Goal: Task Accomplishment & Management: Complete application form

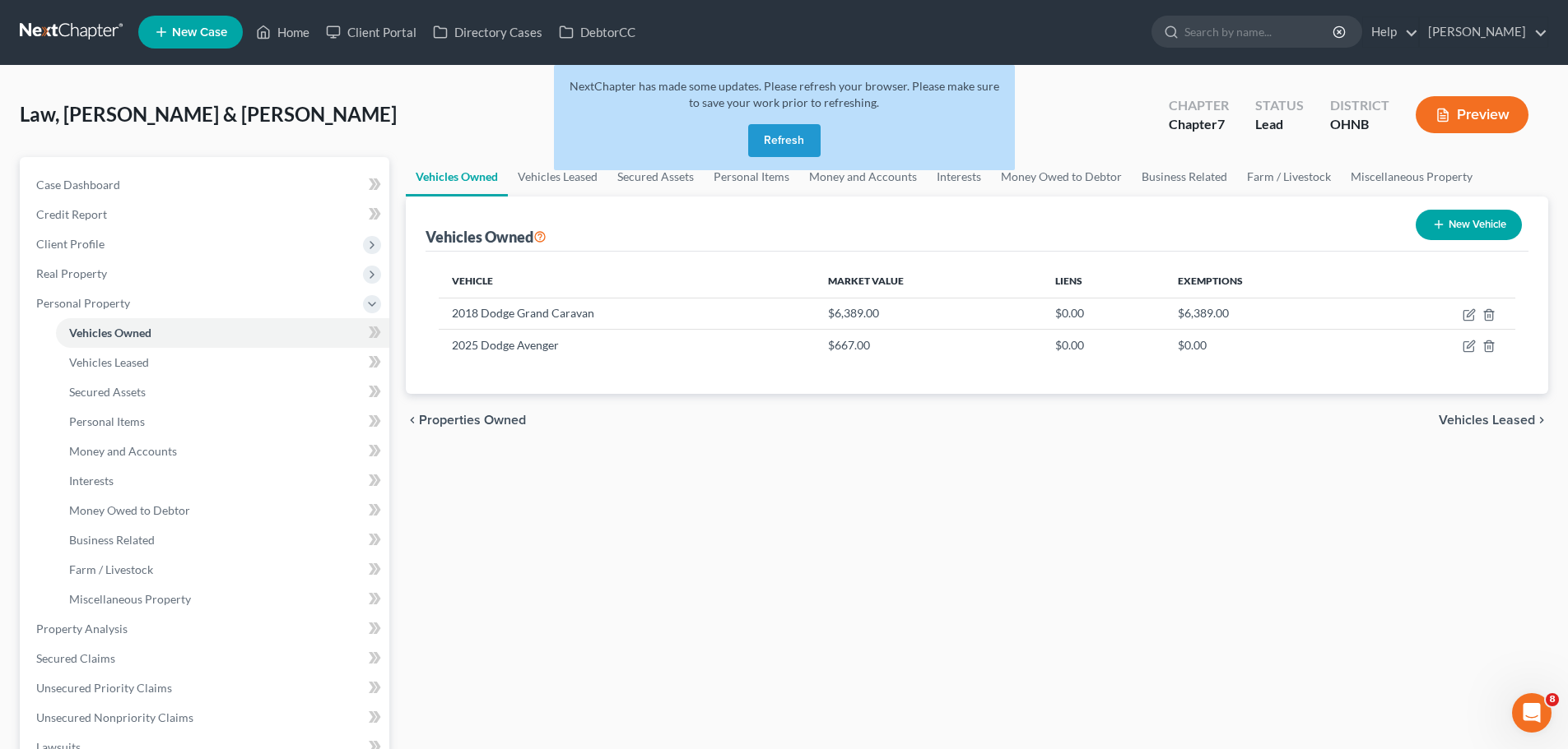
click at [792, 140] on button "Refresh" at bounding box center [784, 140] width 73 height 33
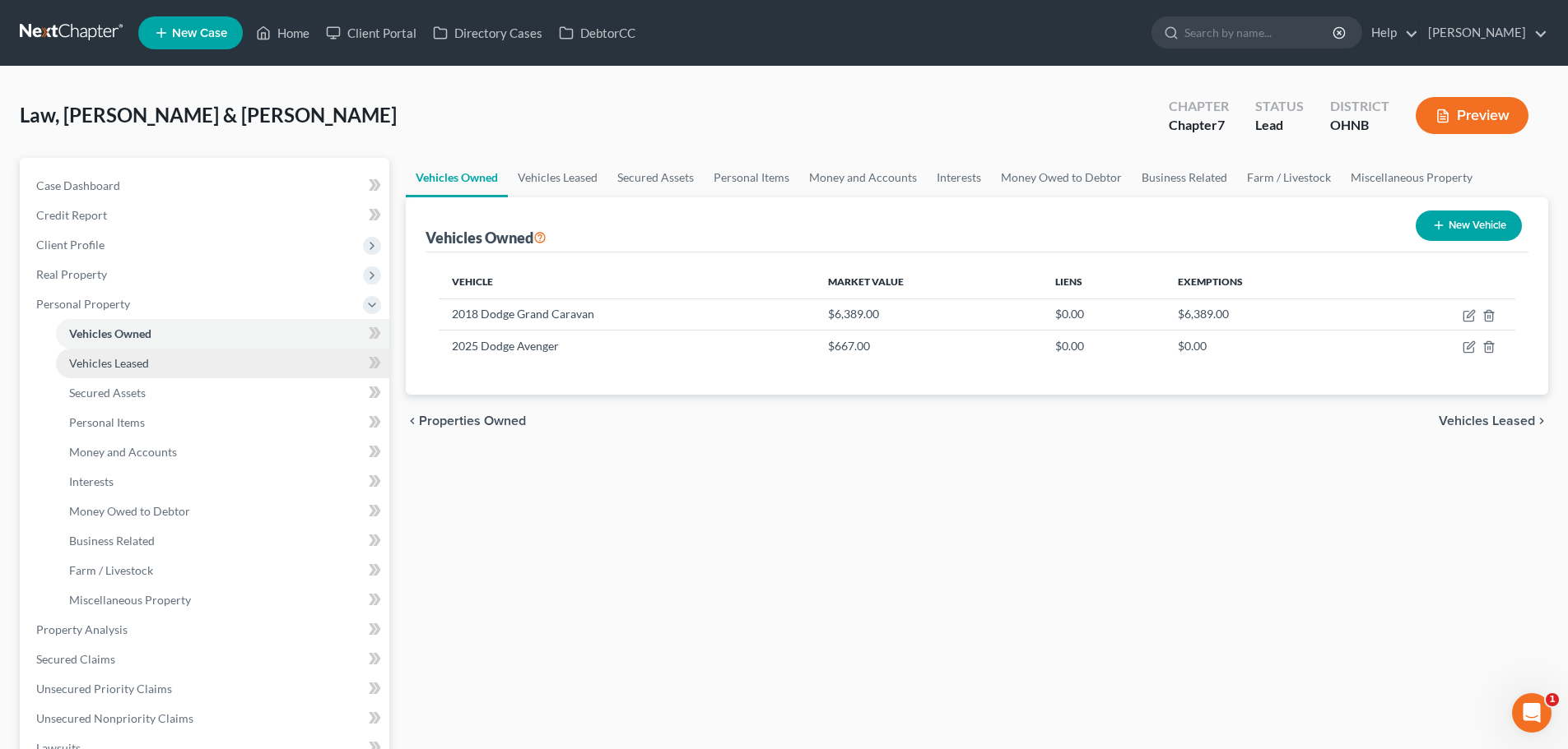
click at [122, 369] on span "Vehicles Leased" at bounding box center [109, 363] width 79 height 14
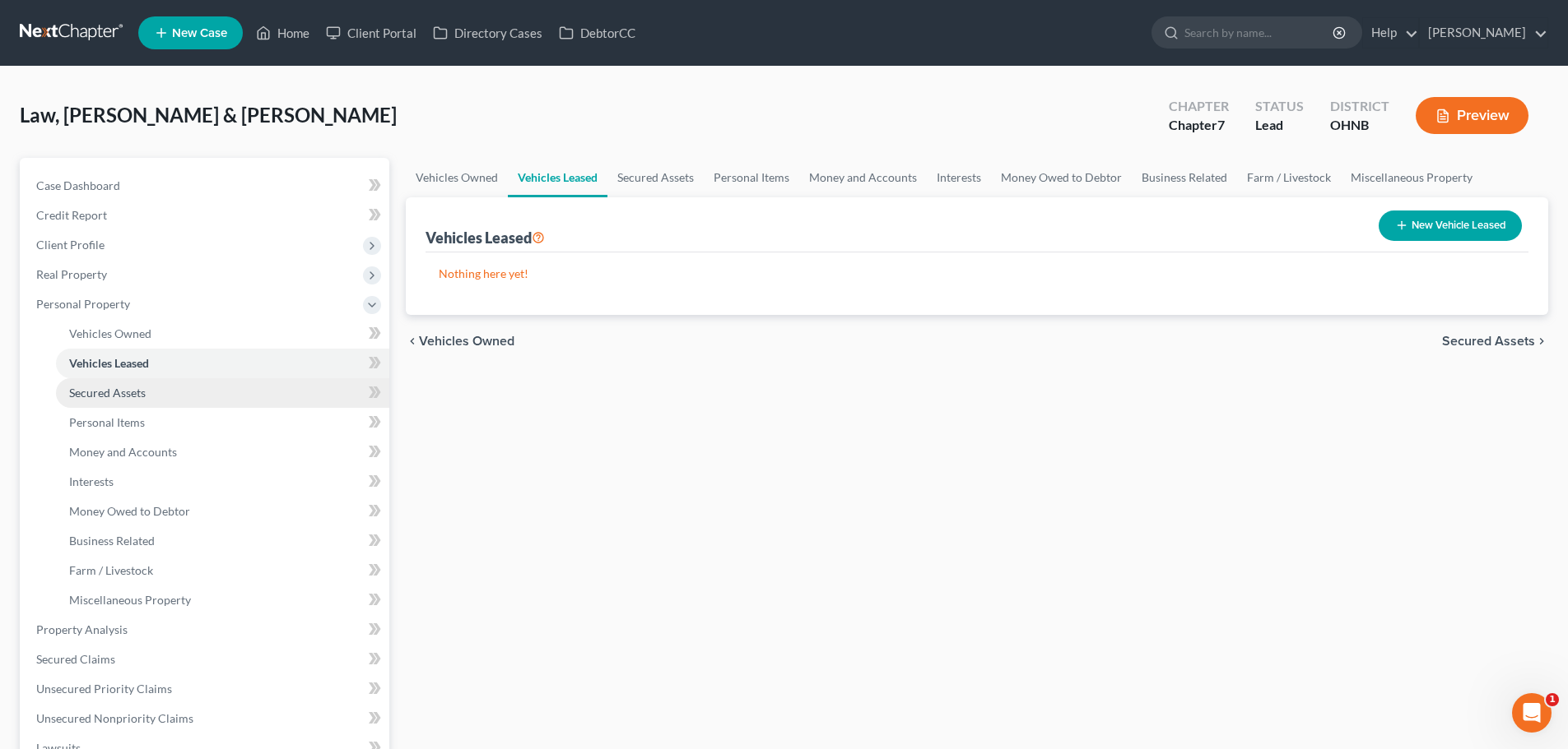
click at [122, 393] on span "Secured Assets" at bounding box center [107, 393] width 77 height 14
click at [1415, 229] on button "New Secured Asset" at bounding box center [1451, 225] width 141 height 30
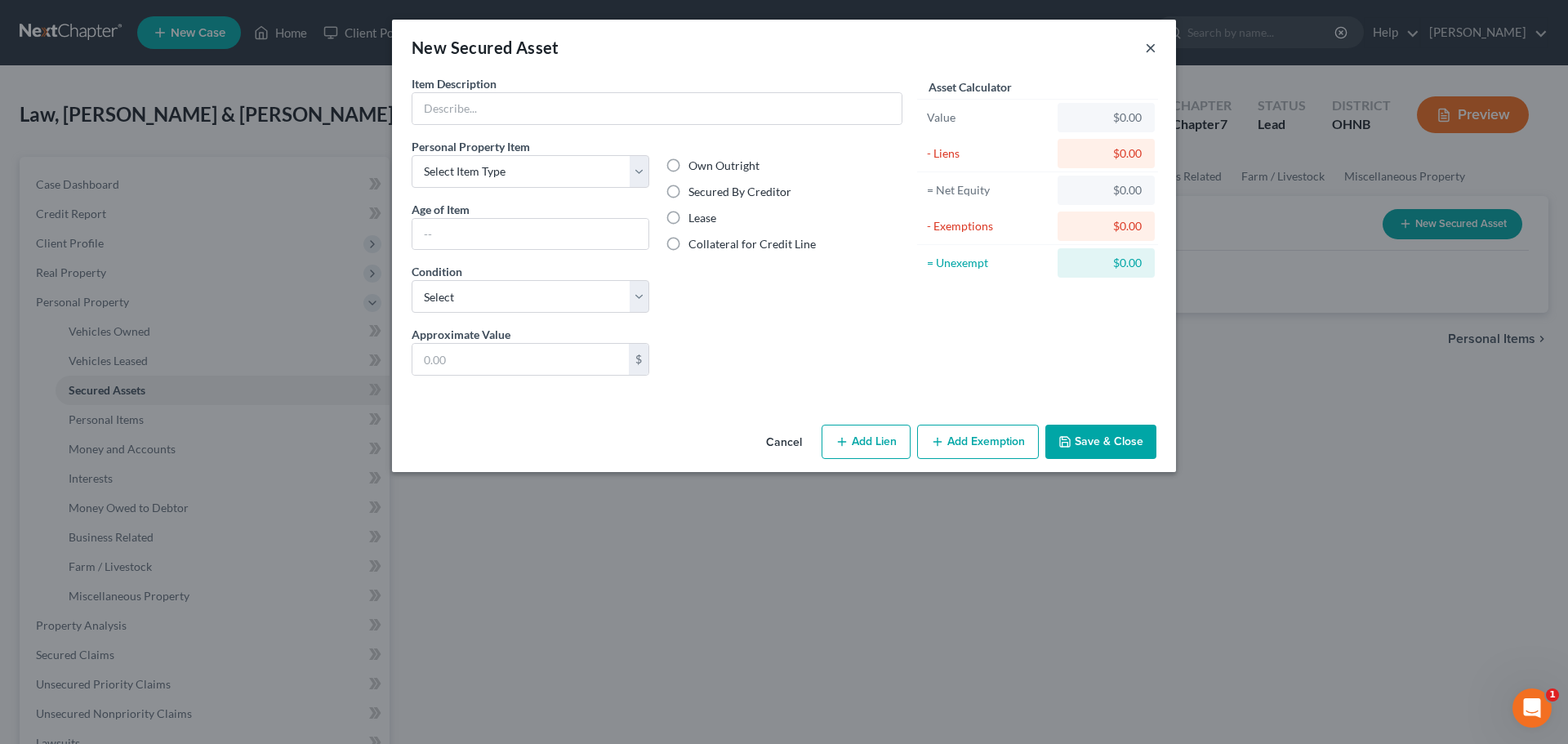
click at [1153, 49] on button "×" at bounding box center [1151, 47] width 12 height 19
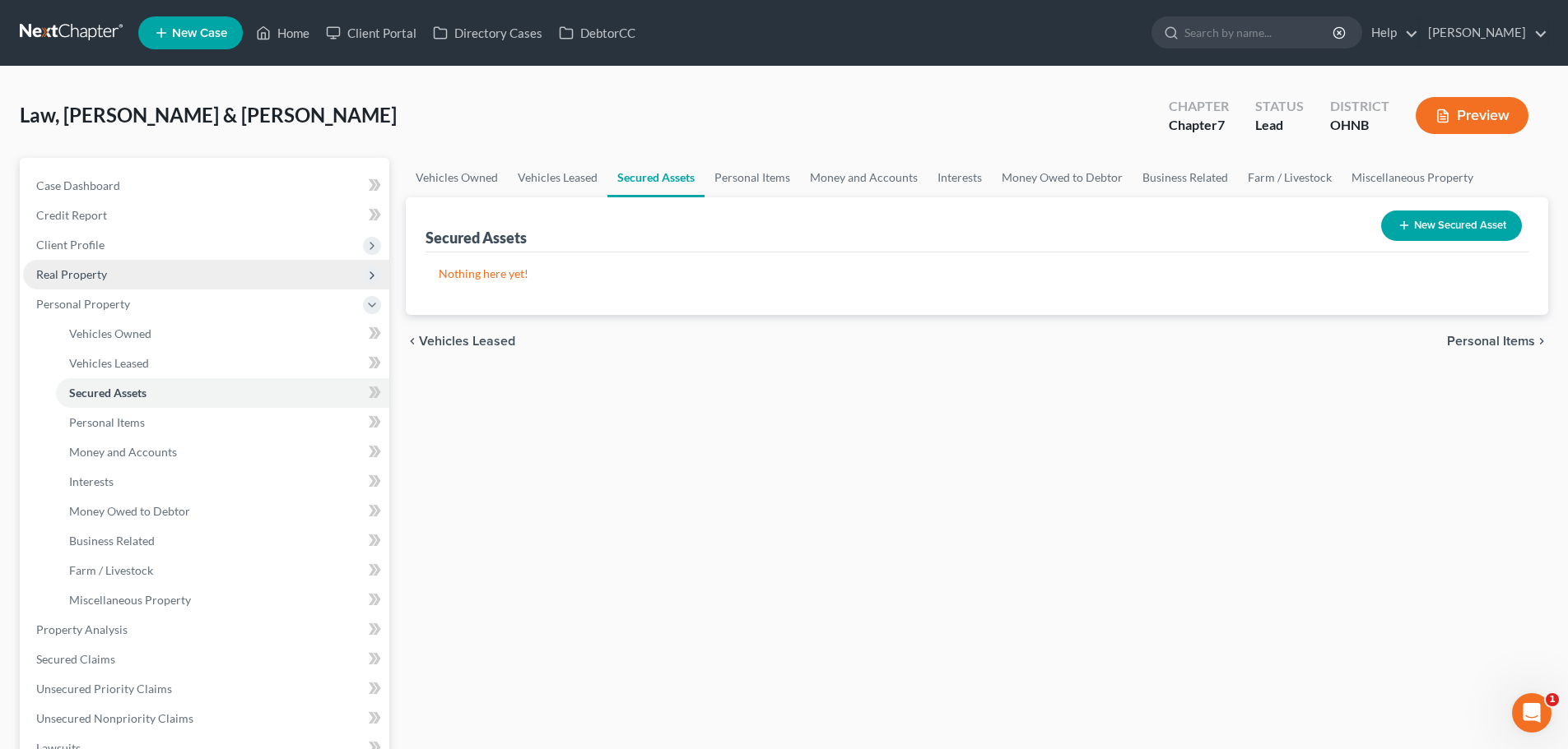
click at [74, 270] on span "Real Property" at bounding box center [72, 274] width 71 height 14
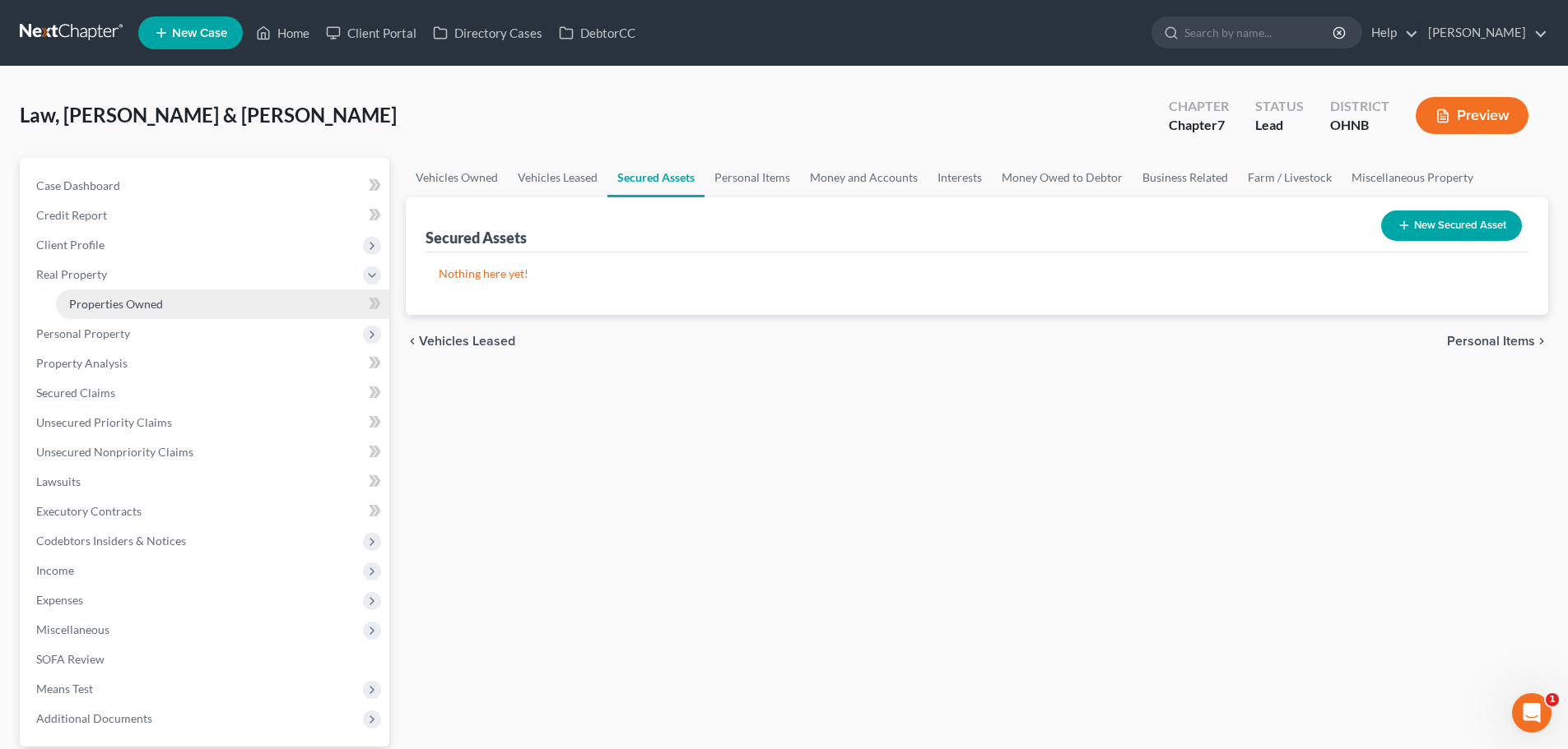
click at [112, 309] on span "Properties Owned" at bounding box center [116, 304] width 94 height 14
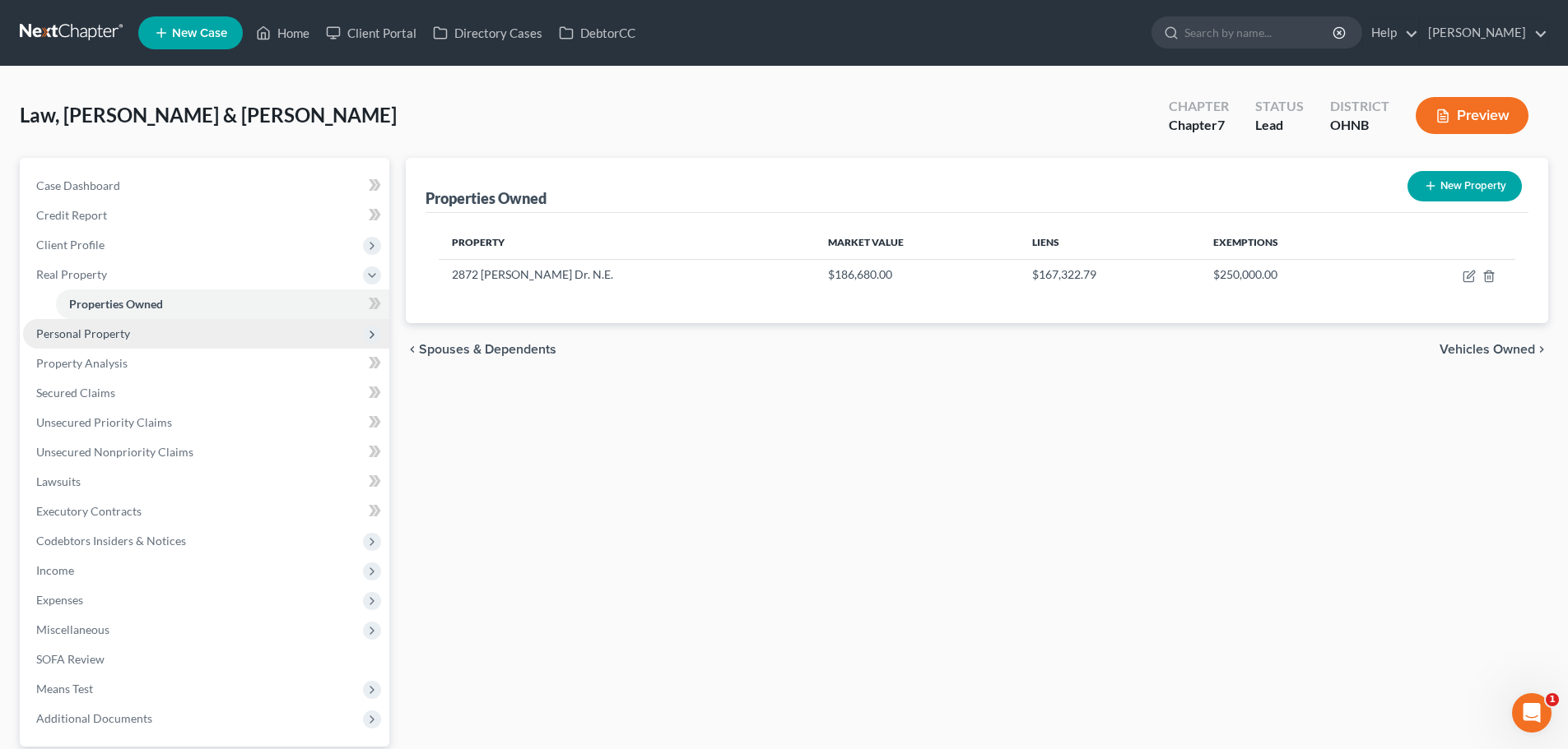
click at [79, 332] on span "Personal Property" at bounding box center [83, 334] width 94 height 14
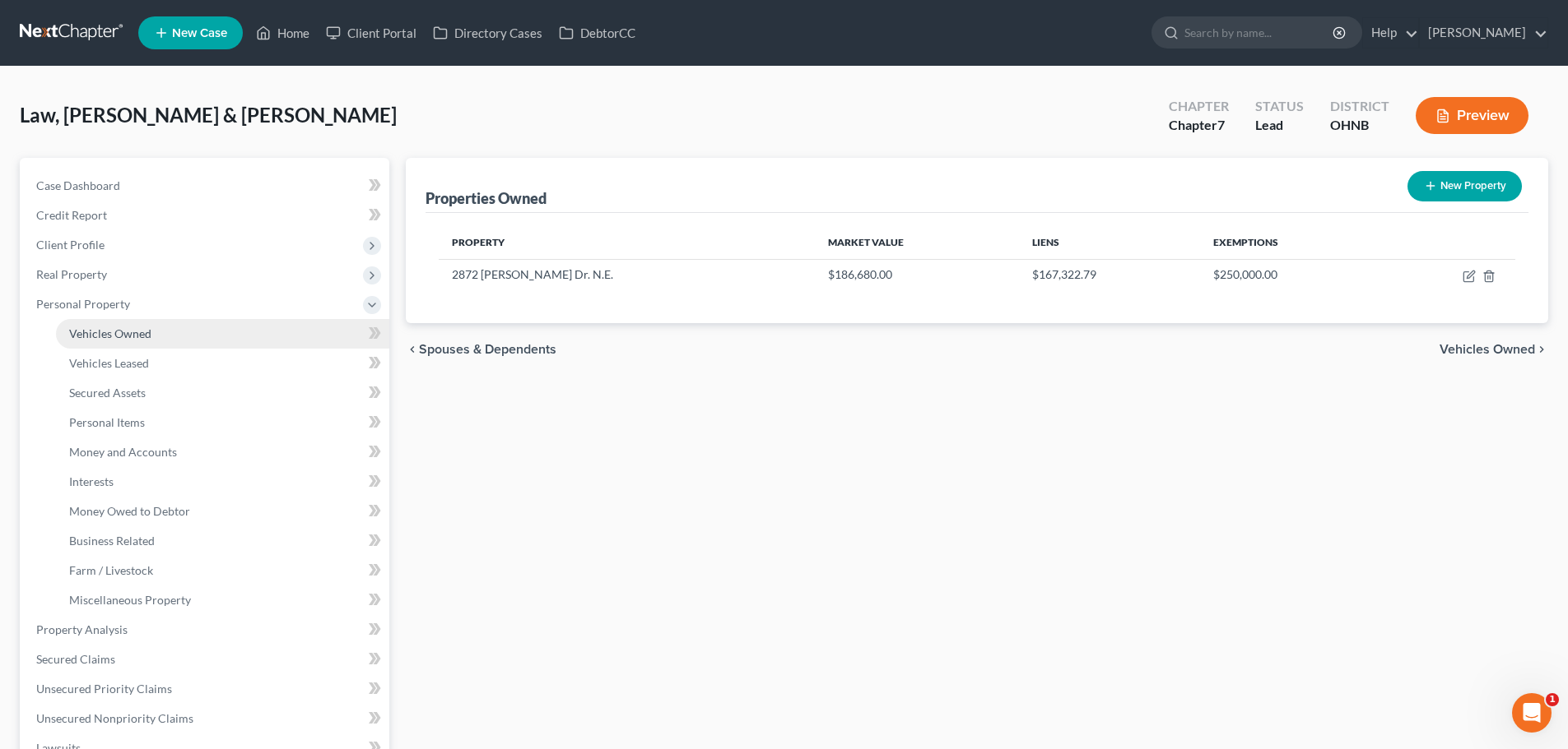
click at [136, 327] on span "Vehicles Owned" at bounding box center [110, 334] width 82 height 14
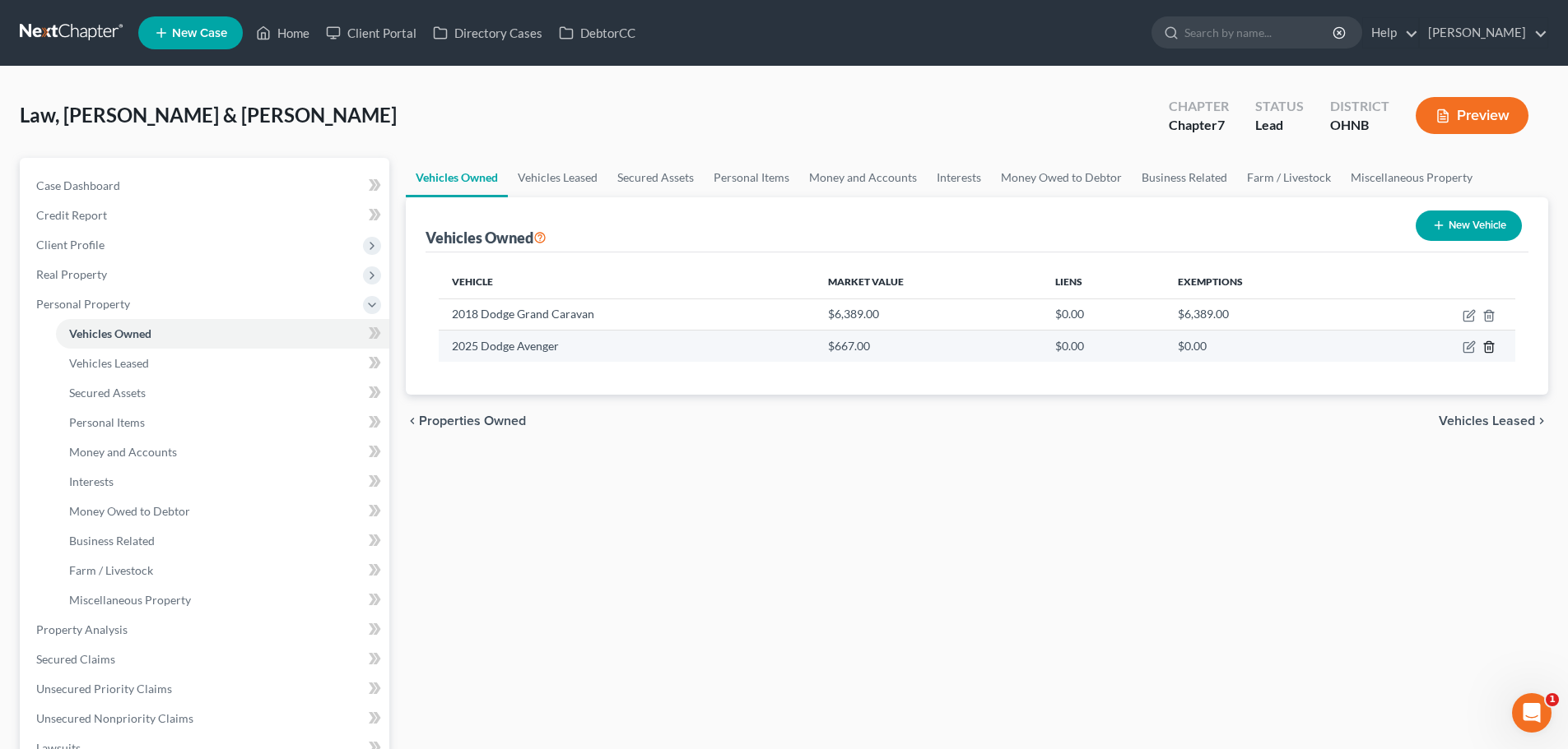
click at [1485, 347] on icon "button" at bounding box center [1488, 347] width 8 height 11
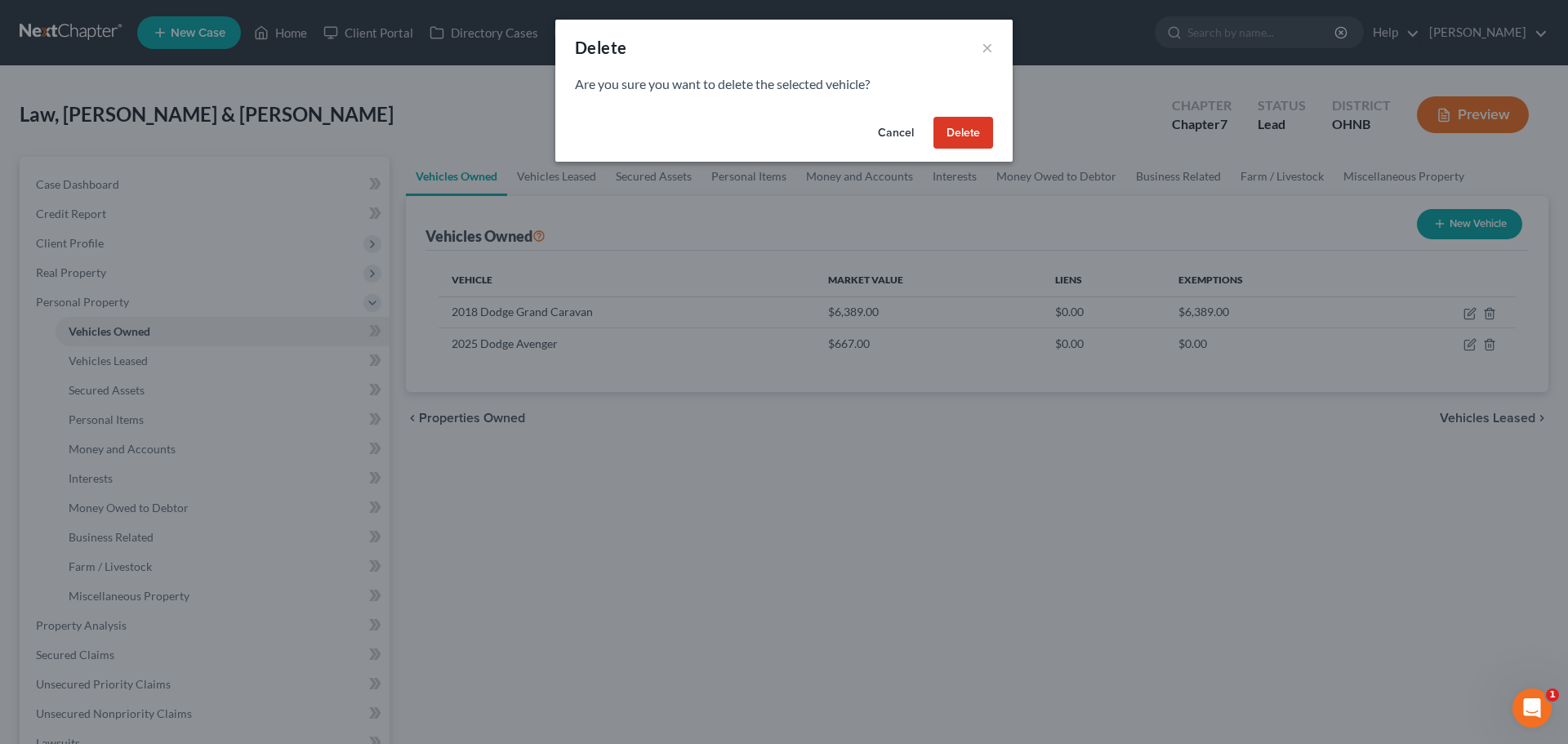
click at [955, 133] on button "Delete" at bounding box center [963, 133] width 60 height 33
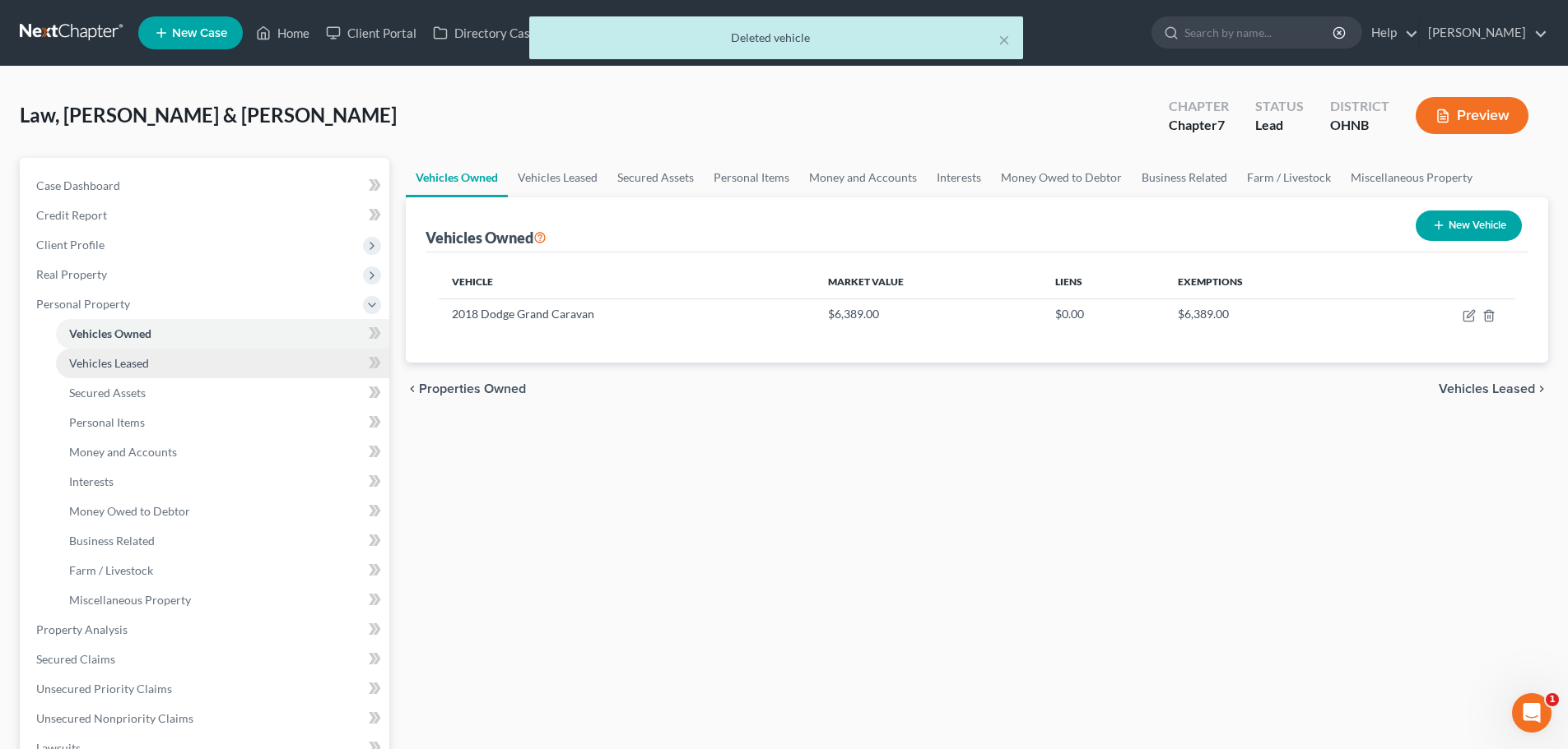
click at [112, 370] on link "Vehicles Leased" at bounding box center [222, 363] width 334 height 30
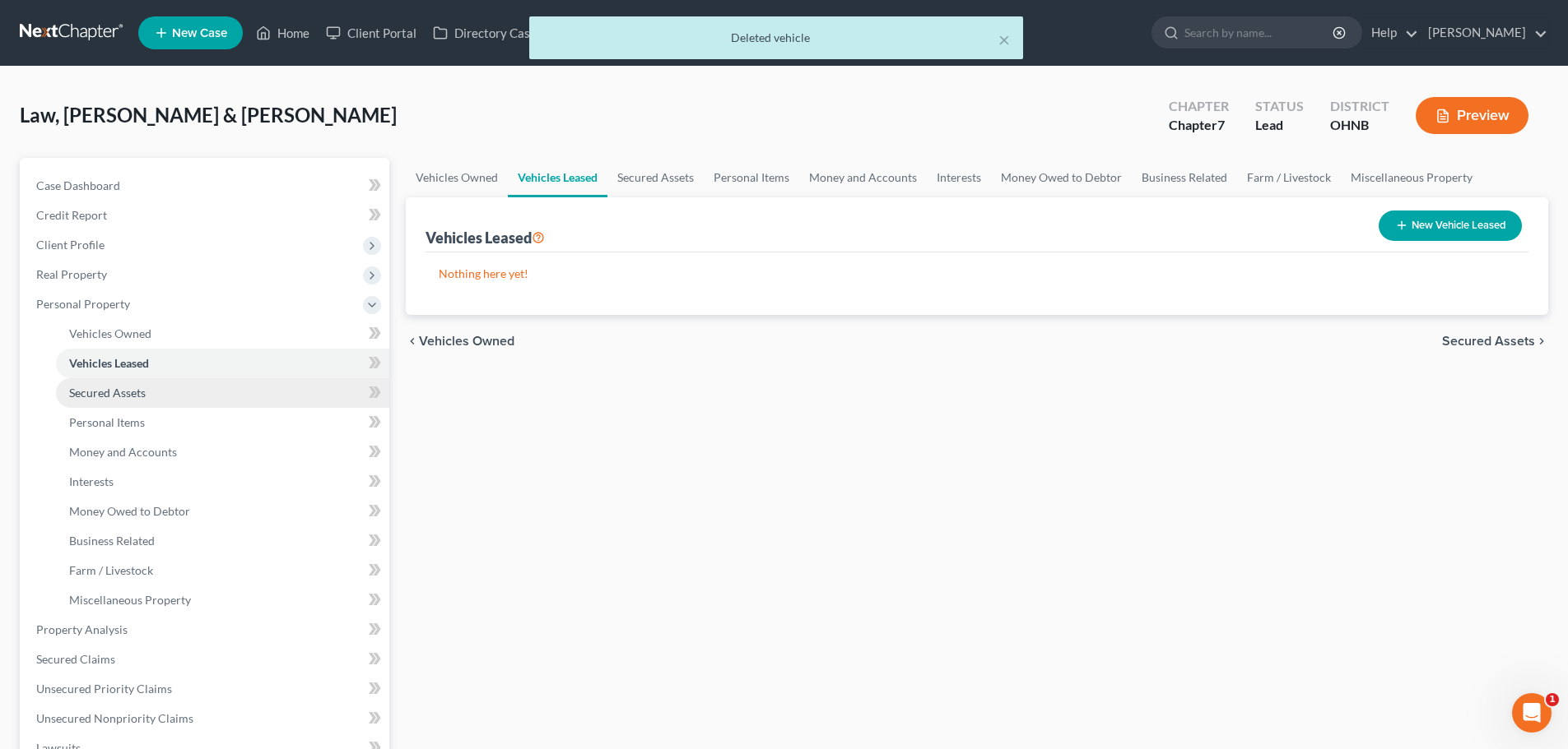
click at [116, 403] on link "Secured Assets" at bounding box center [222, 393] width 334 height 30
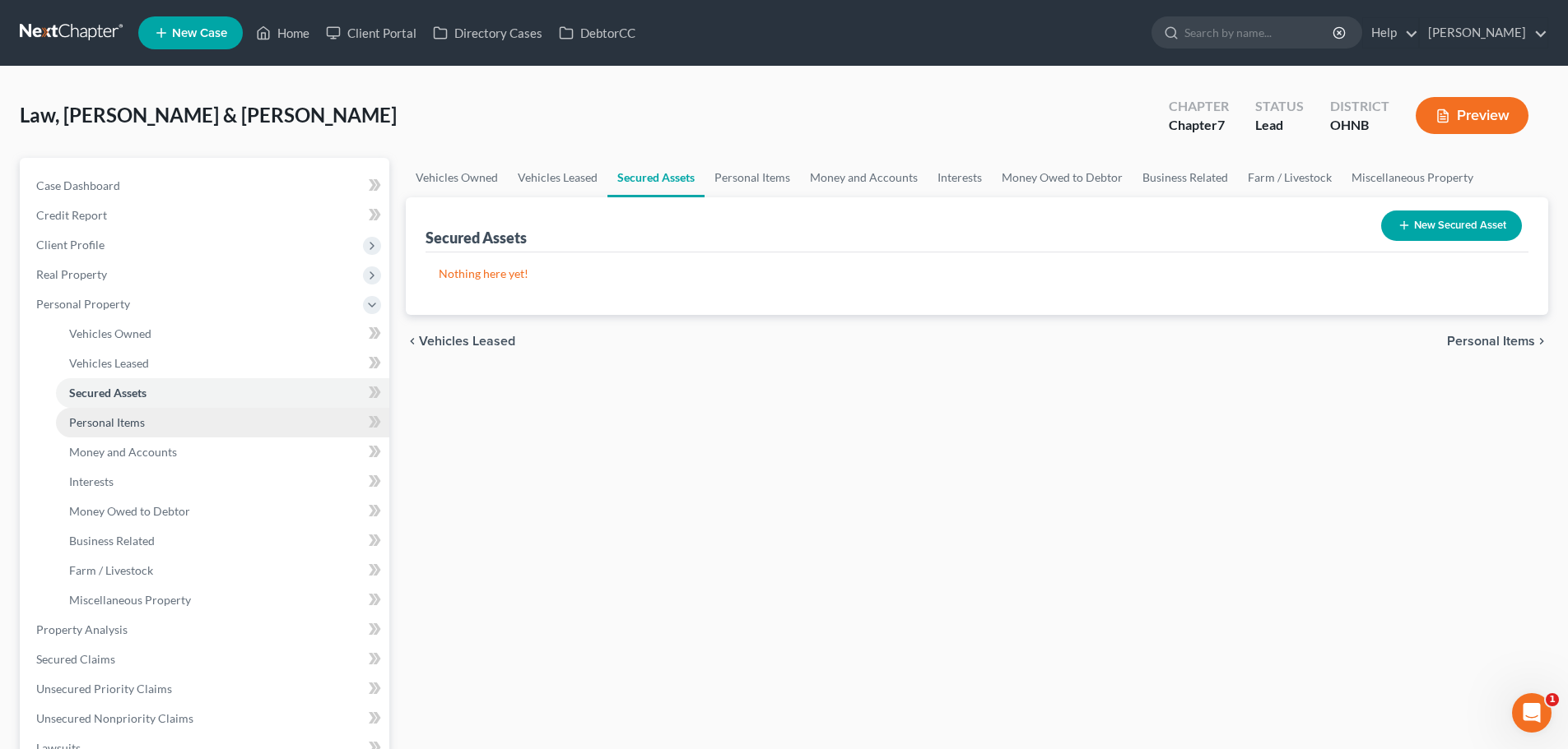
click at [112, 420] on span "Personal Items" at bounding box center [107, 422] width 76 height 14
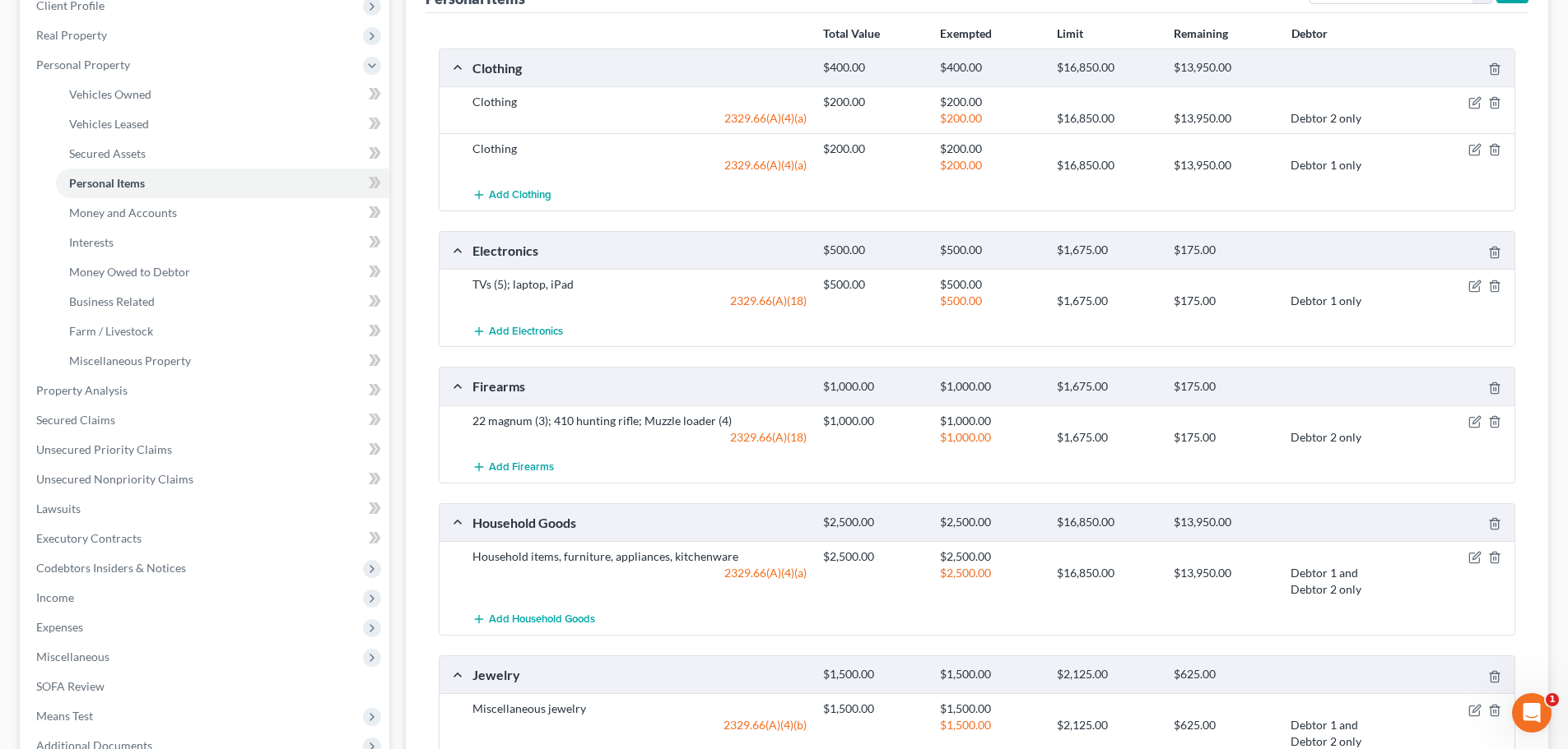
scroll to position [239, 0]
click at [151, 212] on span "Money and Accounts" at bounding box center [123, 214] width 108 height 14
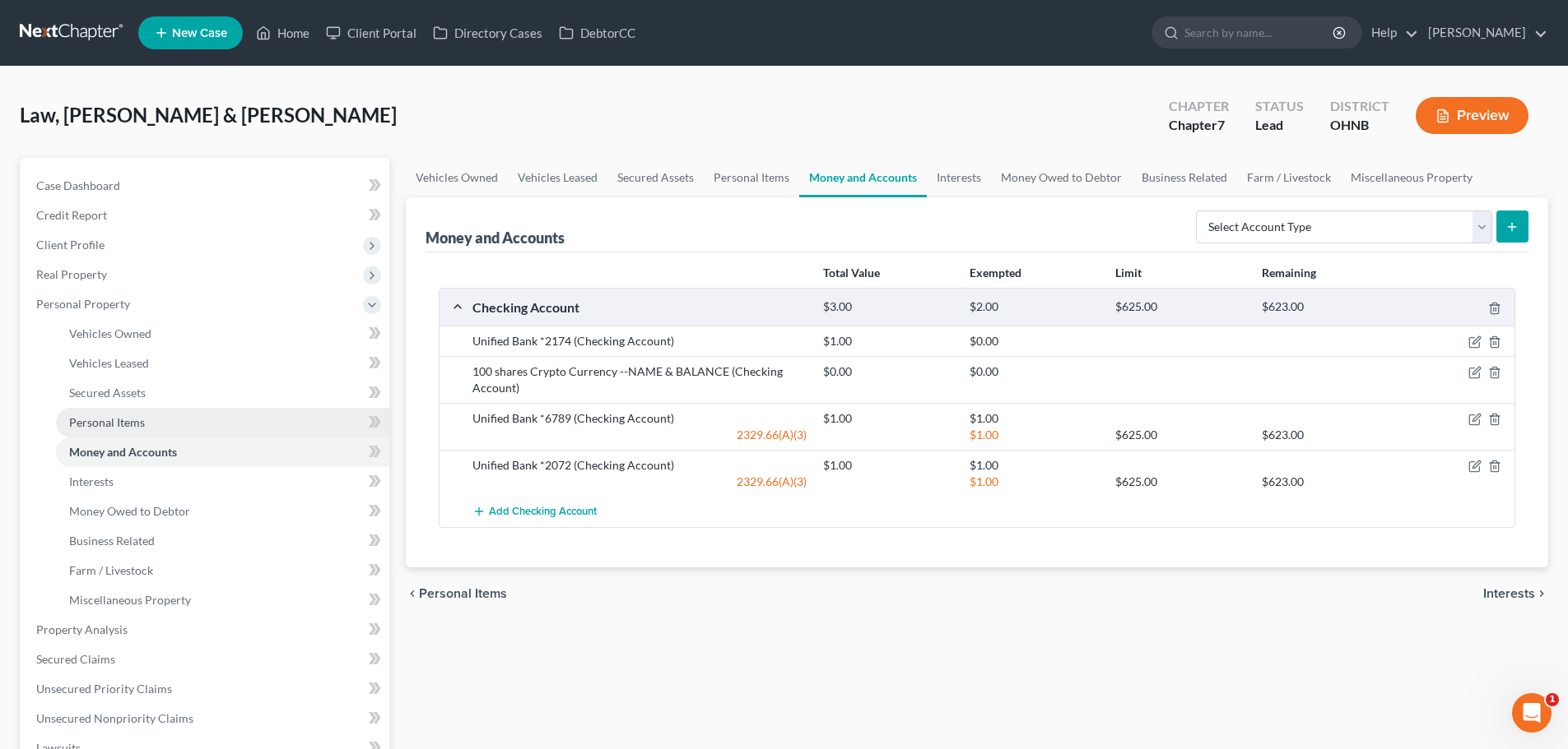
click at [113, 421] on span "Personal Items" at bounding box center [107, 422] width 76 height 14
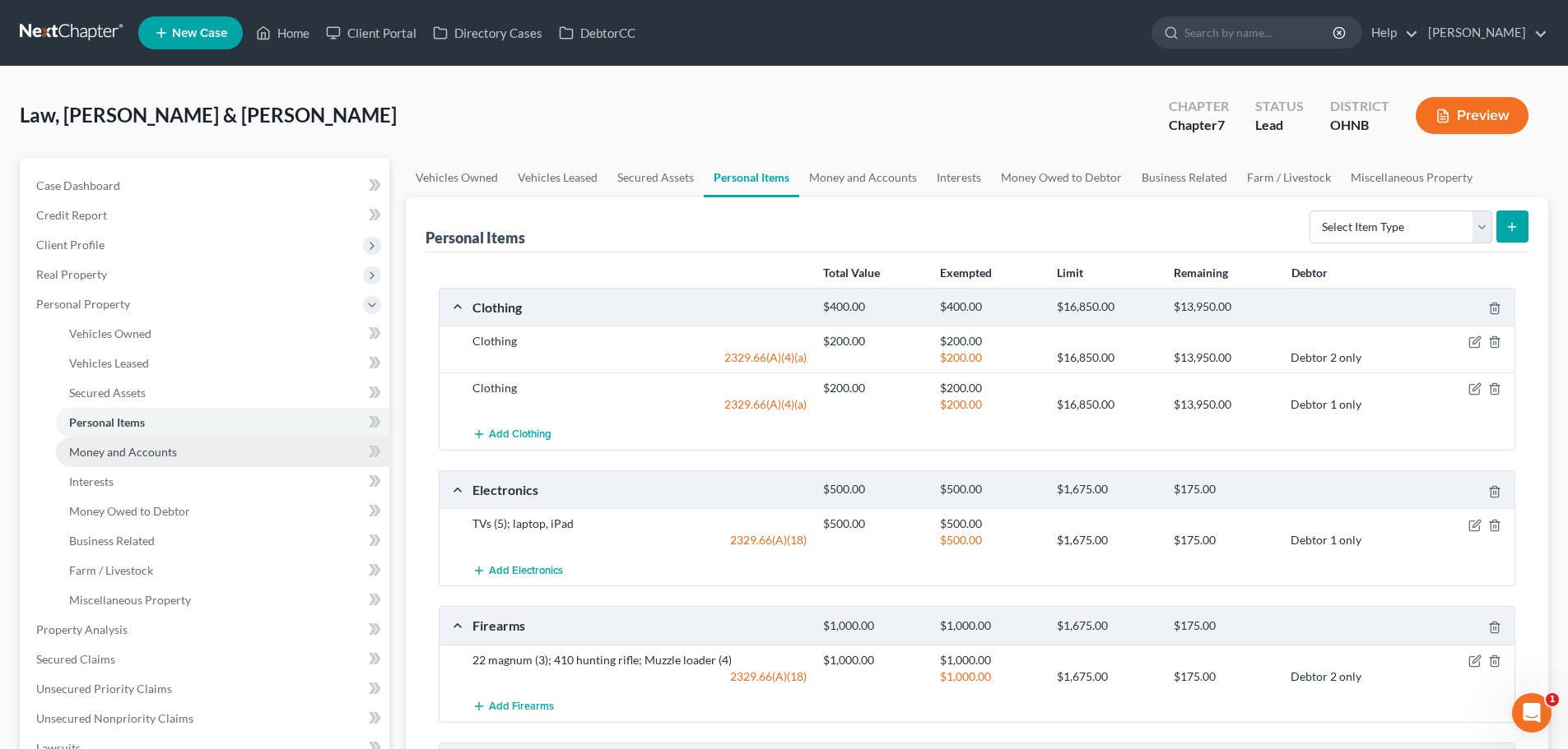
click at [120, 453] on span "Money and Accounts" at bounding box center [123, 452] width 108 height 14
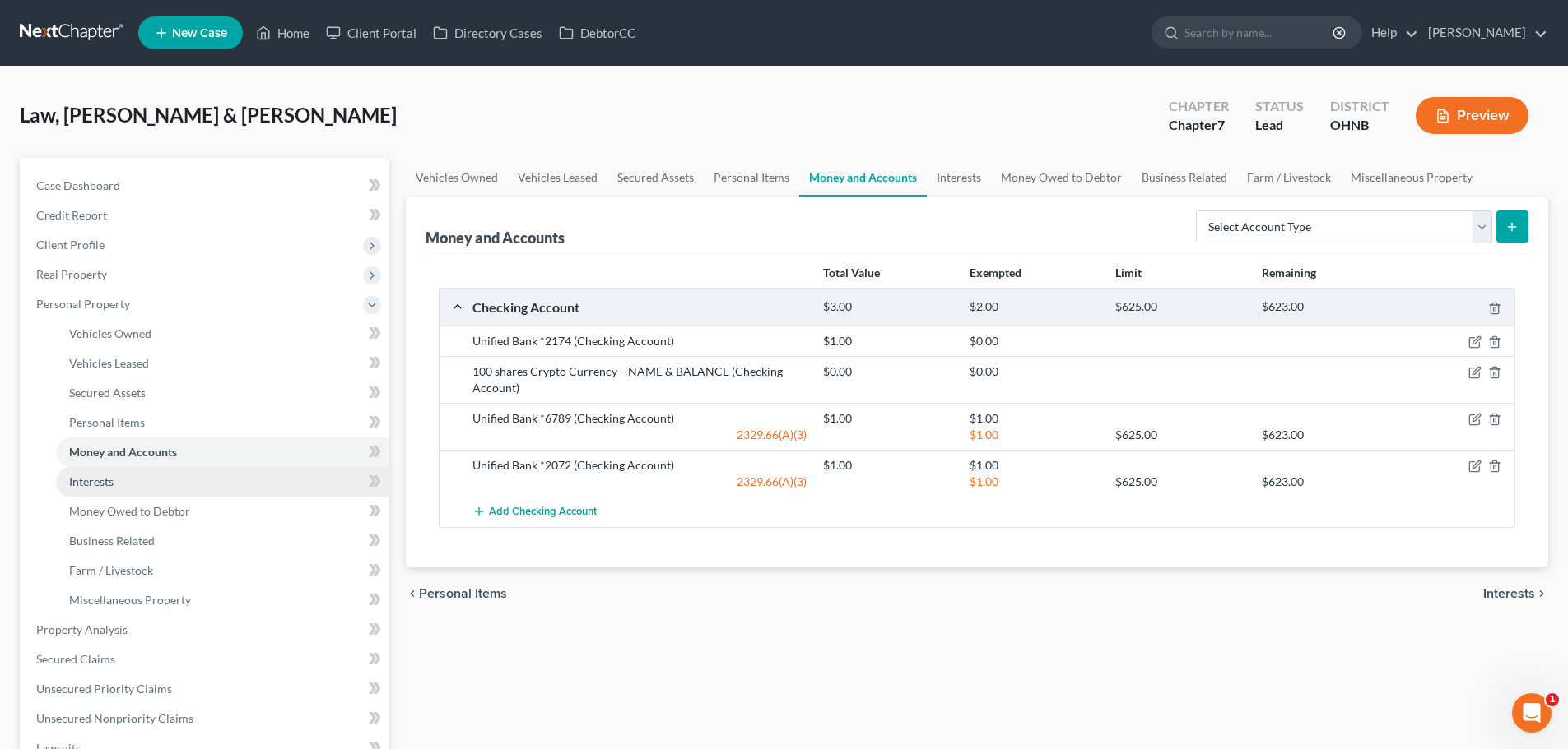
click at [115, 476] on link "Interests" at bounding box center [222, 481] width 334 height 30
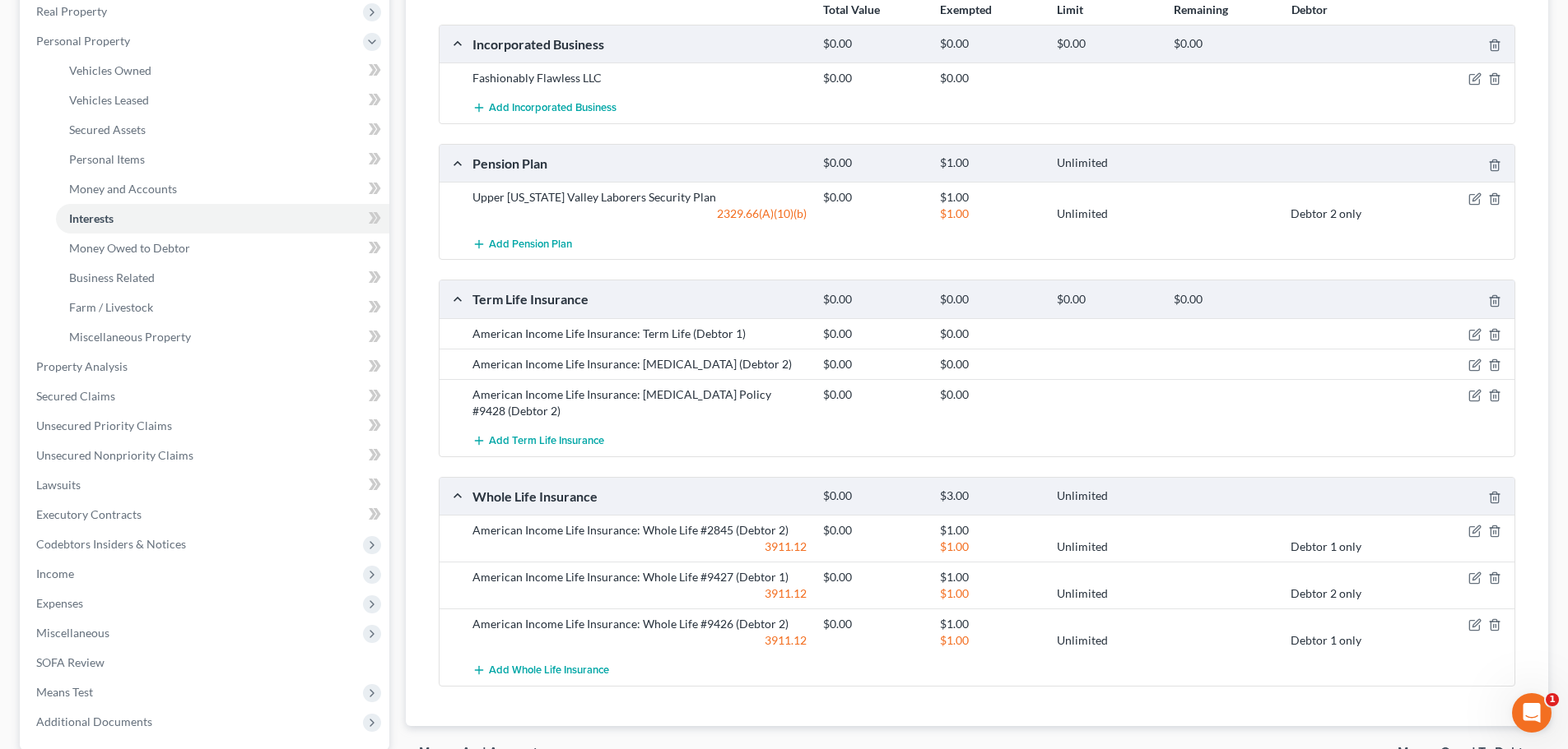
scroll to position [263, 0]
drag, startPoint x: 727, startPoint y: 516, endPoint x: 697, endPoint y: 516, distance: 30.0
click at [697, 524] on div "American Income Life Insurance: Whole Life #2845 (Debtor 2)" at bounding box center [639, 531] width 351 height 16
click at [161, 456] on span "Unsecured Nonpriority Claims" at bounding box center [115, 456] width 157 height 14
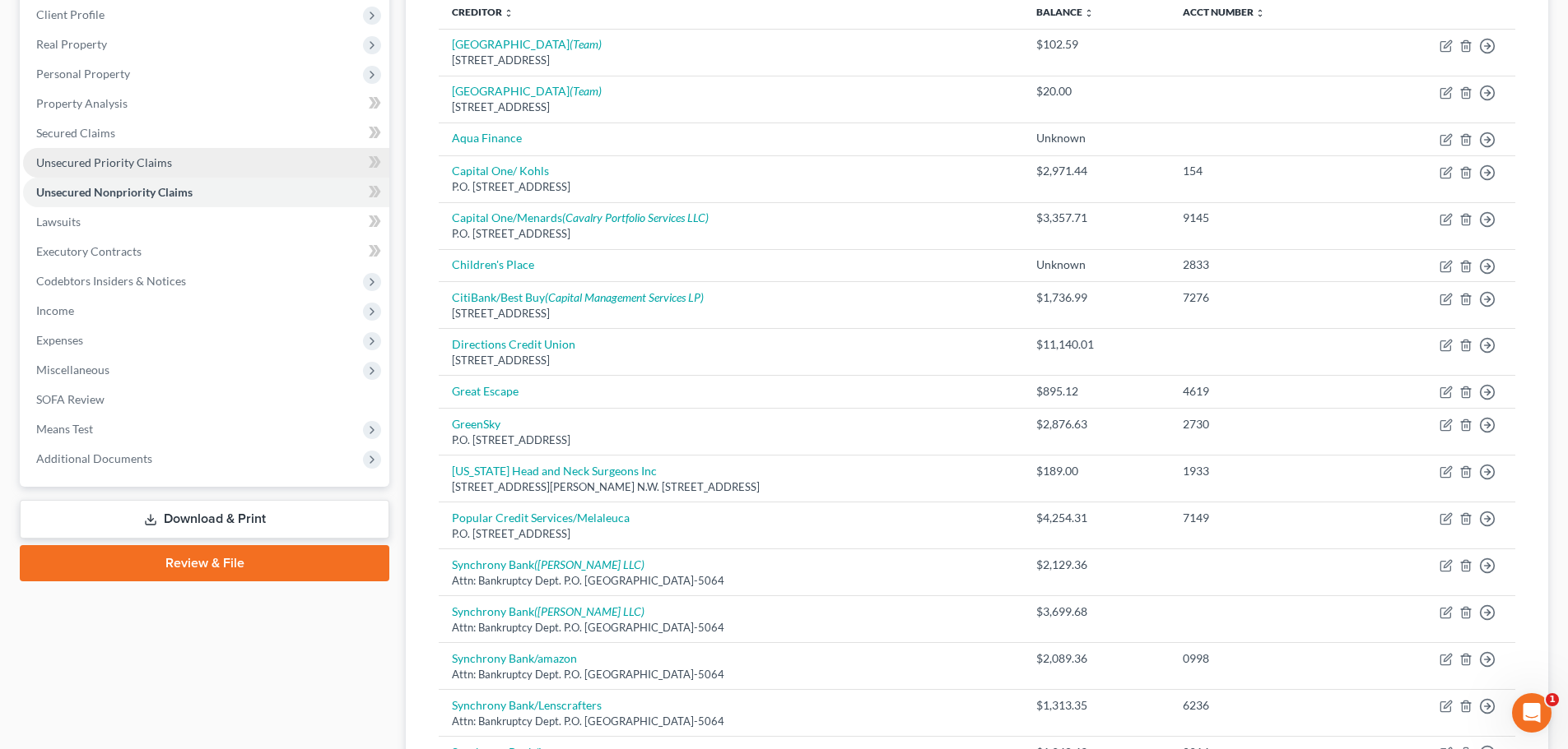
scroll to position [231, 0]
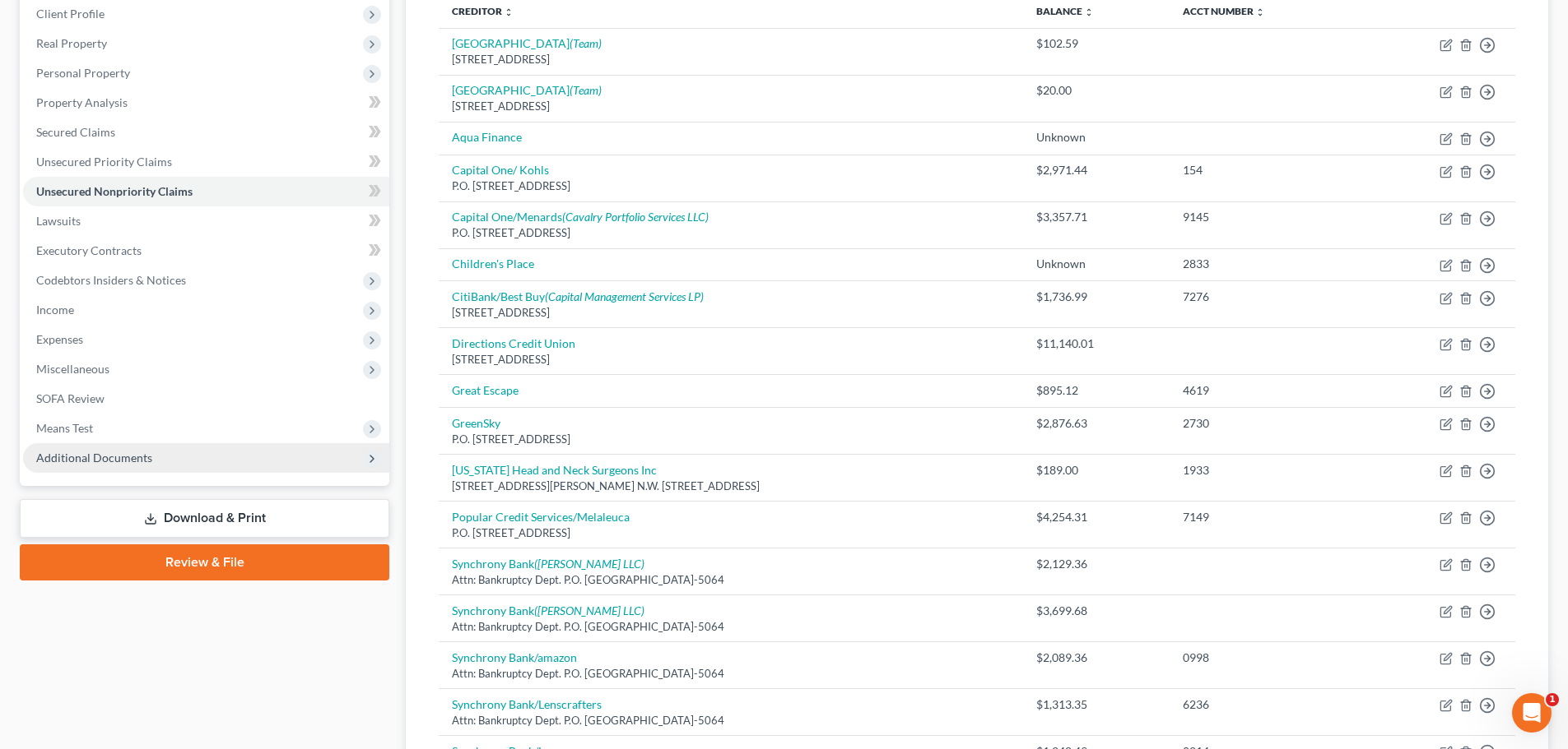
click at [129, 452] on span "Additional Documents" at bounding box center [94, 458] width 116 height 14
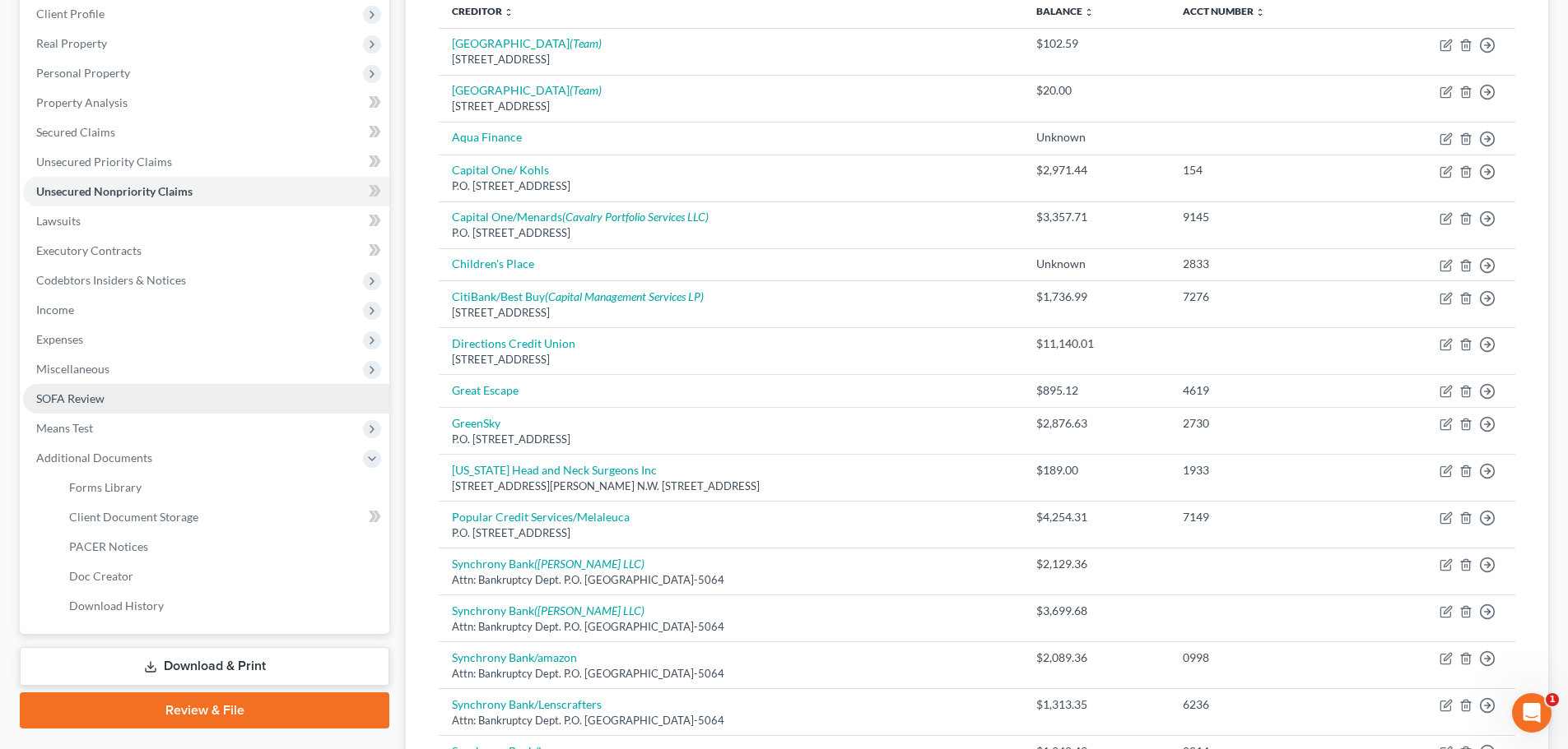
click at [80, 399] on span "SOFA Review" at bounding box center [70, 399] width 68 height 14
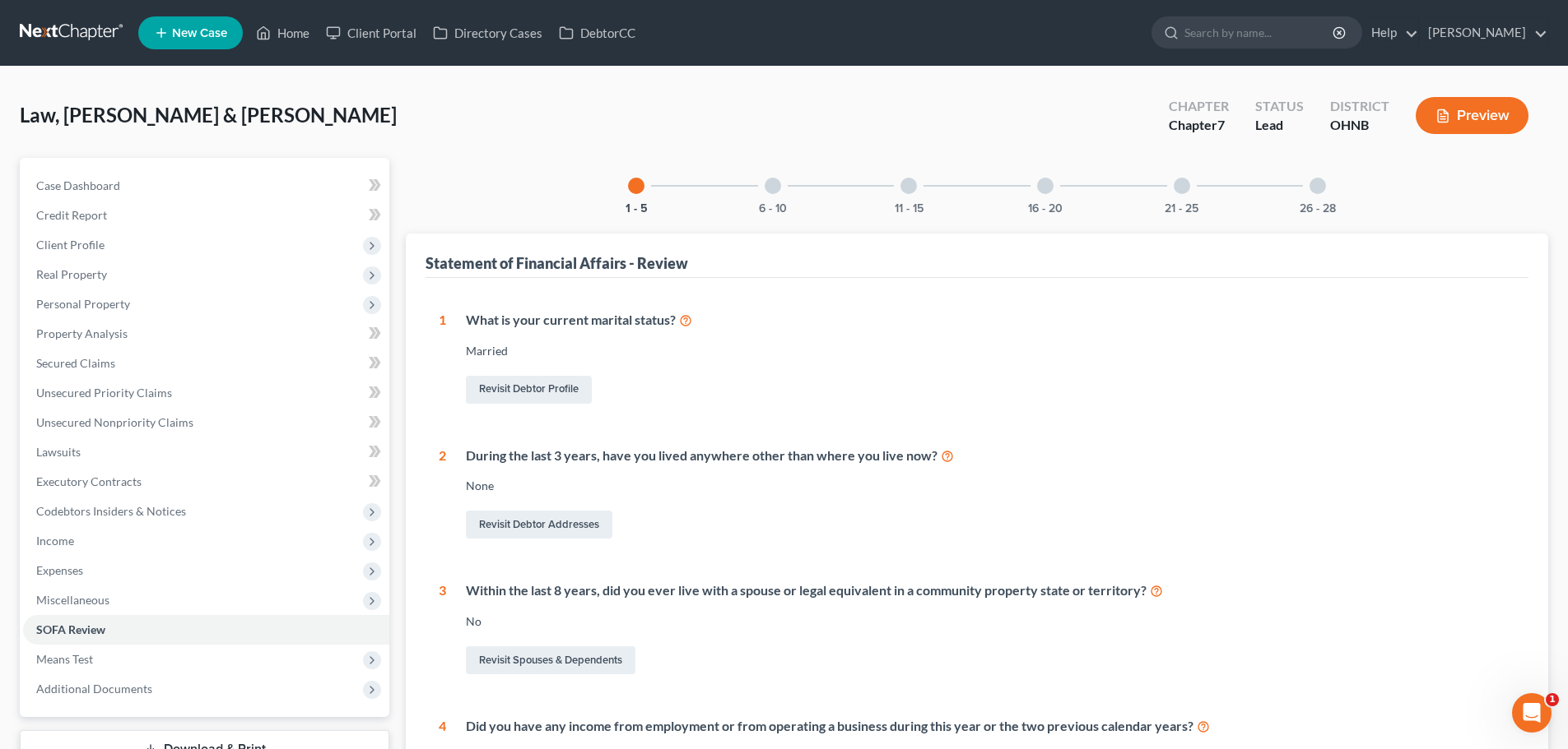
scroll to position [425, 0]
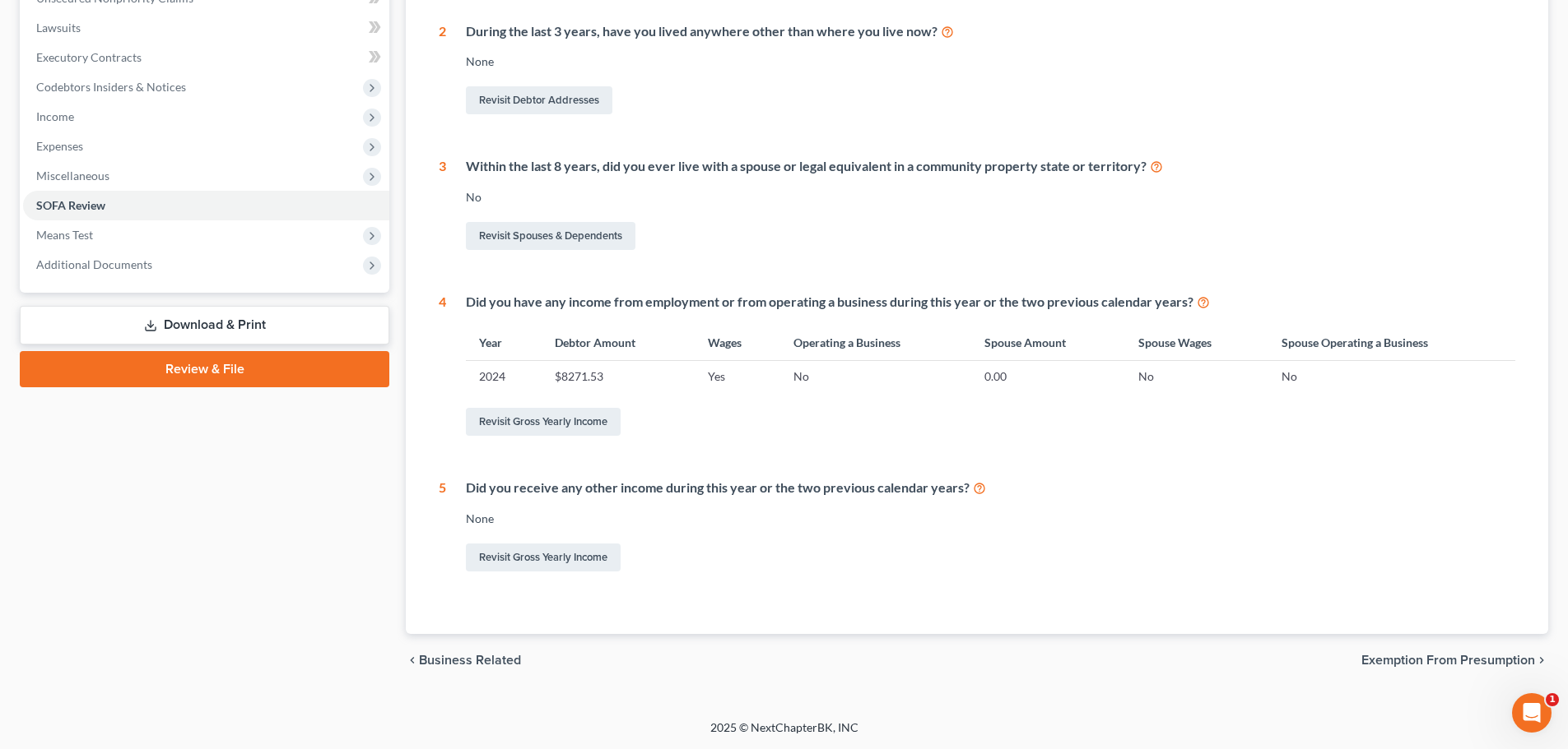
click at [1471, 666] on span "Exemption from Presumption" at bounding box center [1448, 660] width 174 height 14
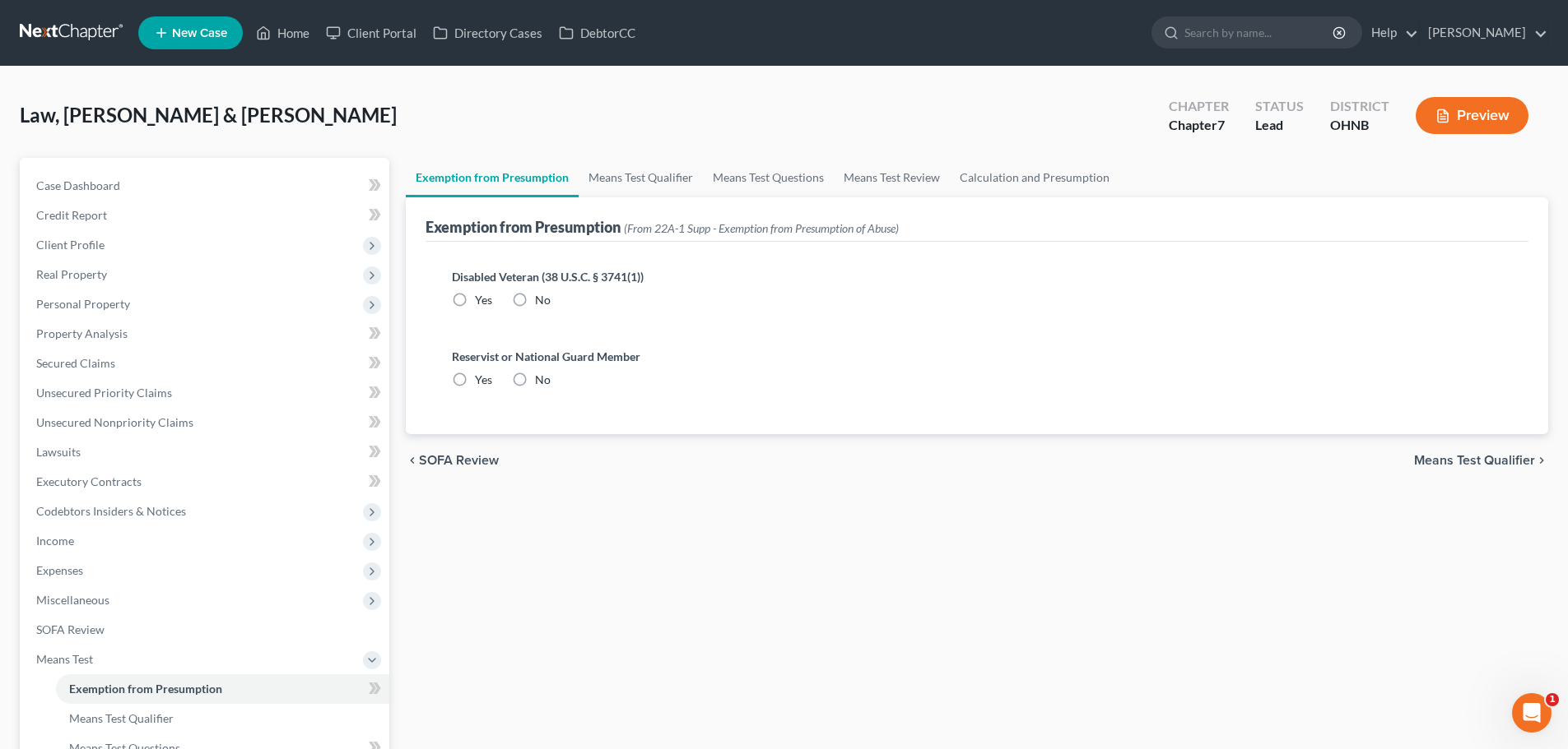
click at [1485, 462] on span "Means Test Qualifier" at bounding box center [1474, 461] width 121 height 14
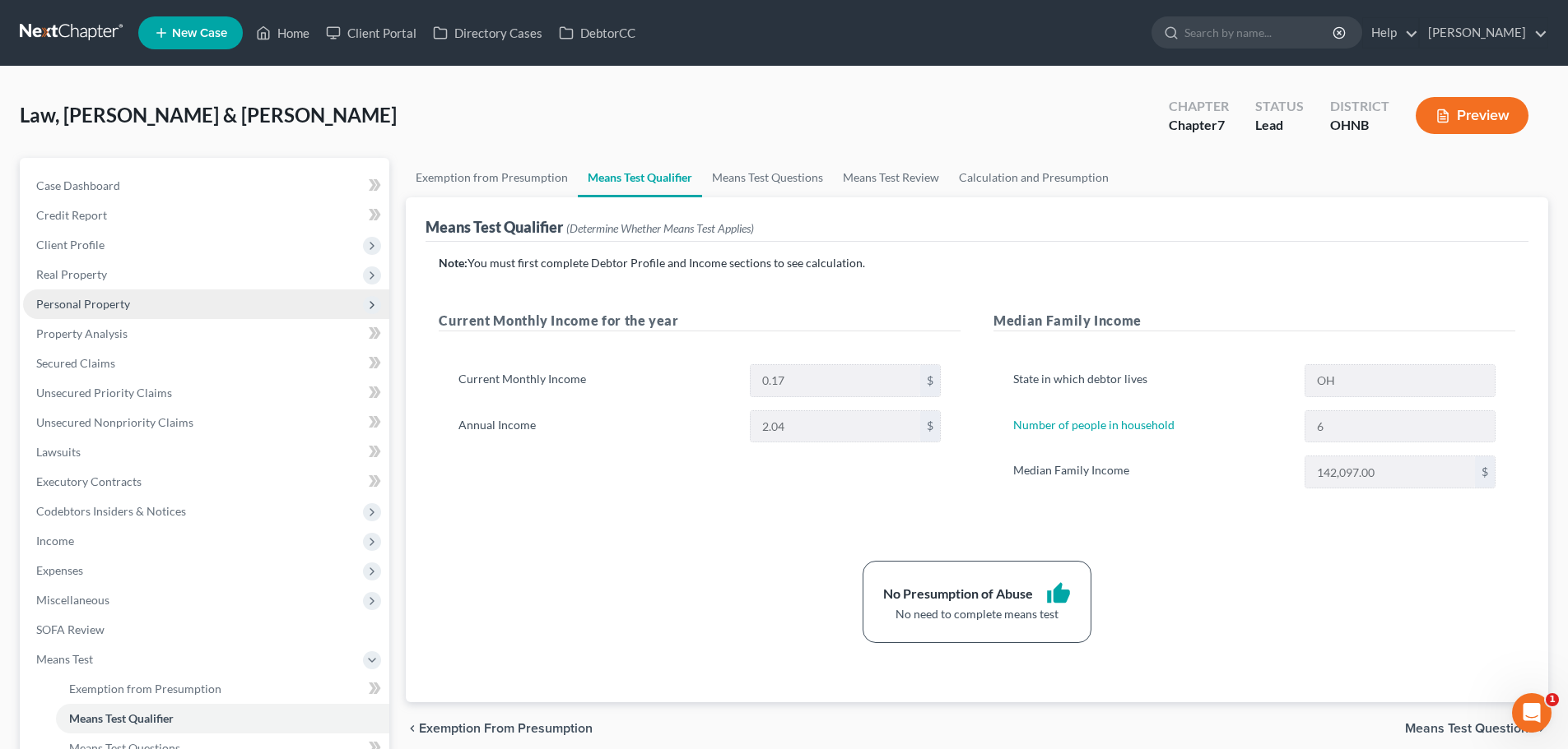
click at [93, 312] on span "Personal Property" at bounding box center [205, 304] width 366 height 30
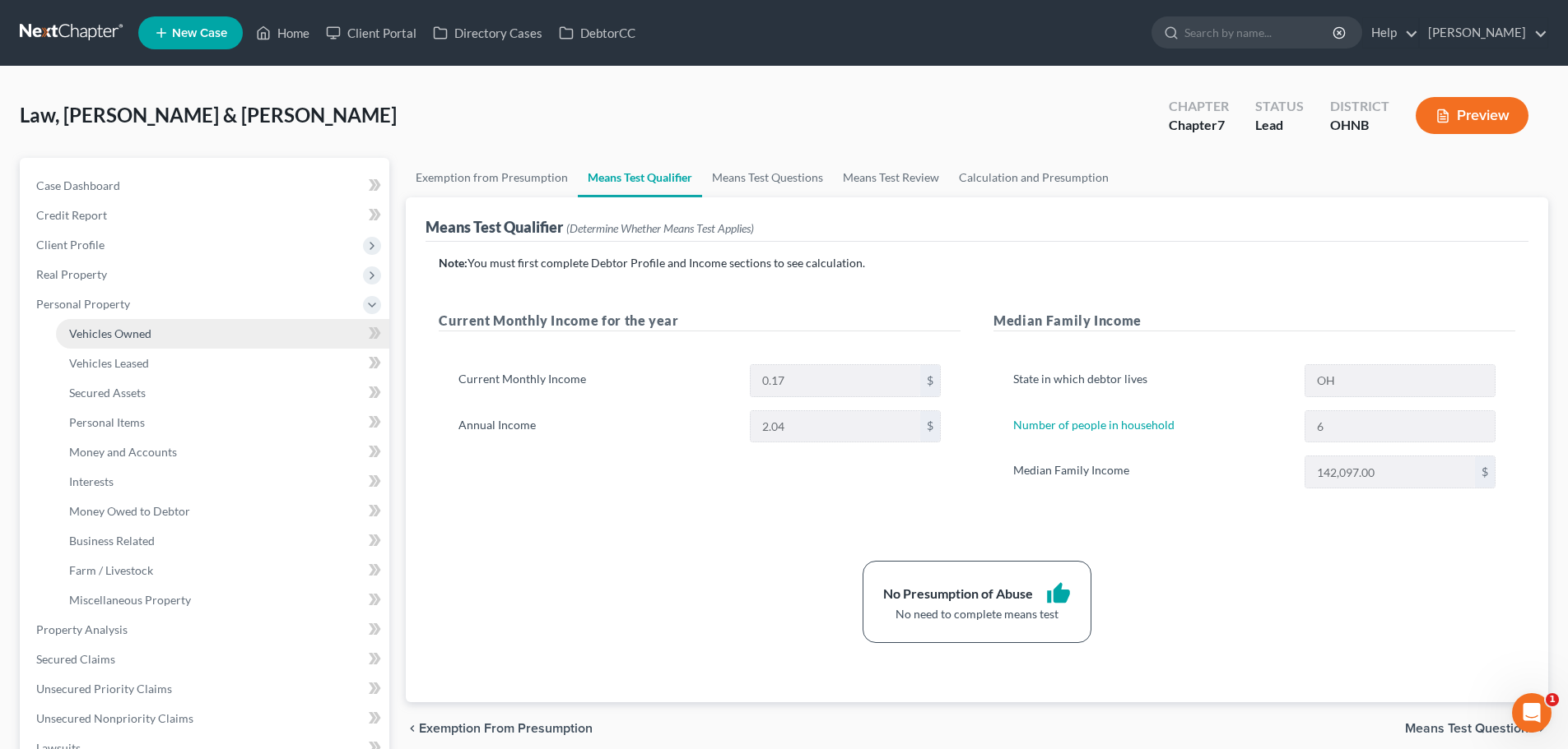
click at [112, 333] on span "Vehicles Owned" at bounding box center [110, 334] width 82 height 14
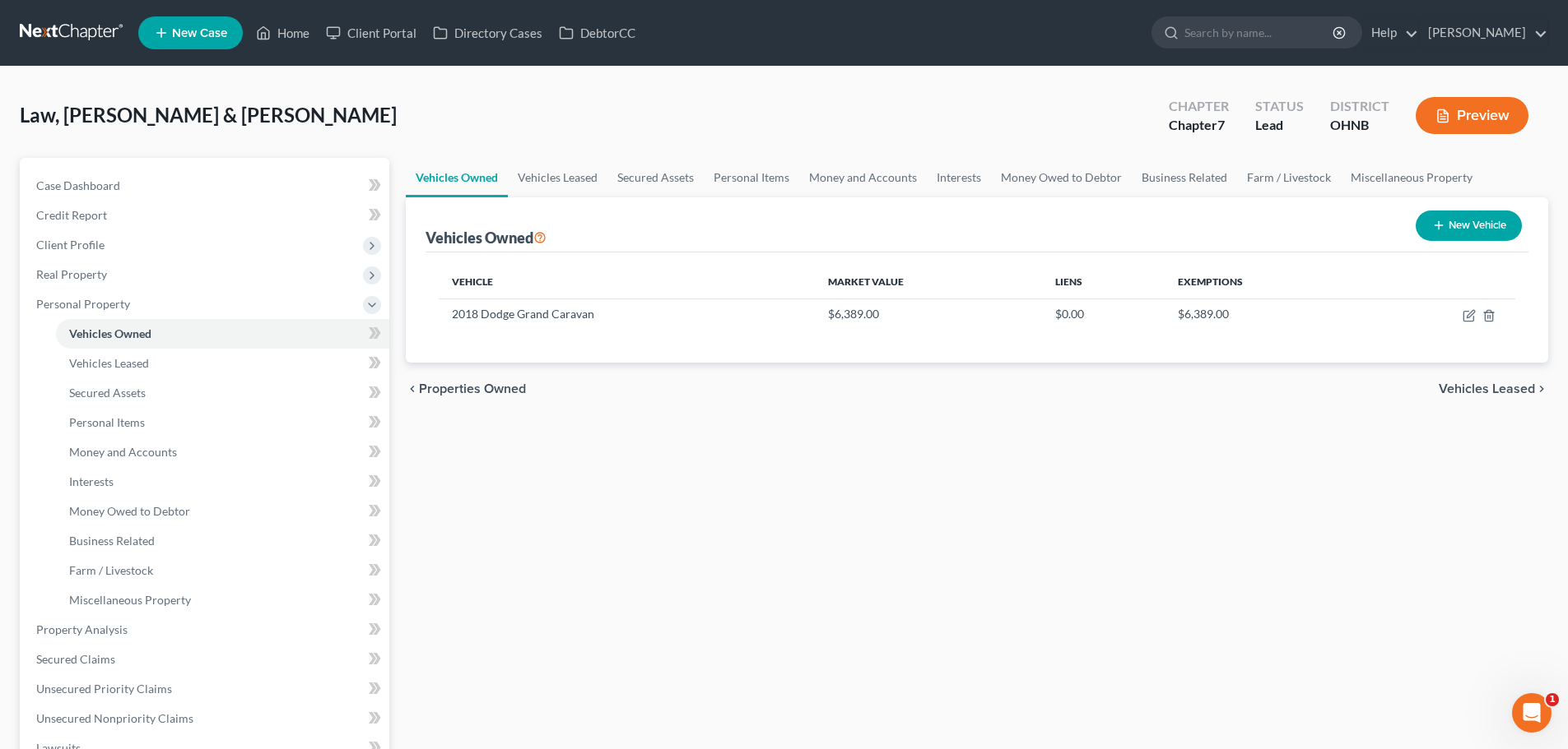
click at [1468, 225] on button "New Vehicle" at bounding box center [1469, 225] width 106 height 30
select select "0"
select select "2"
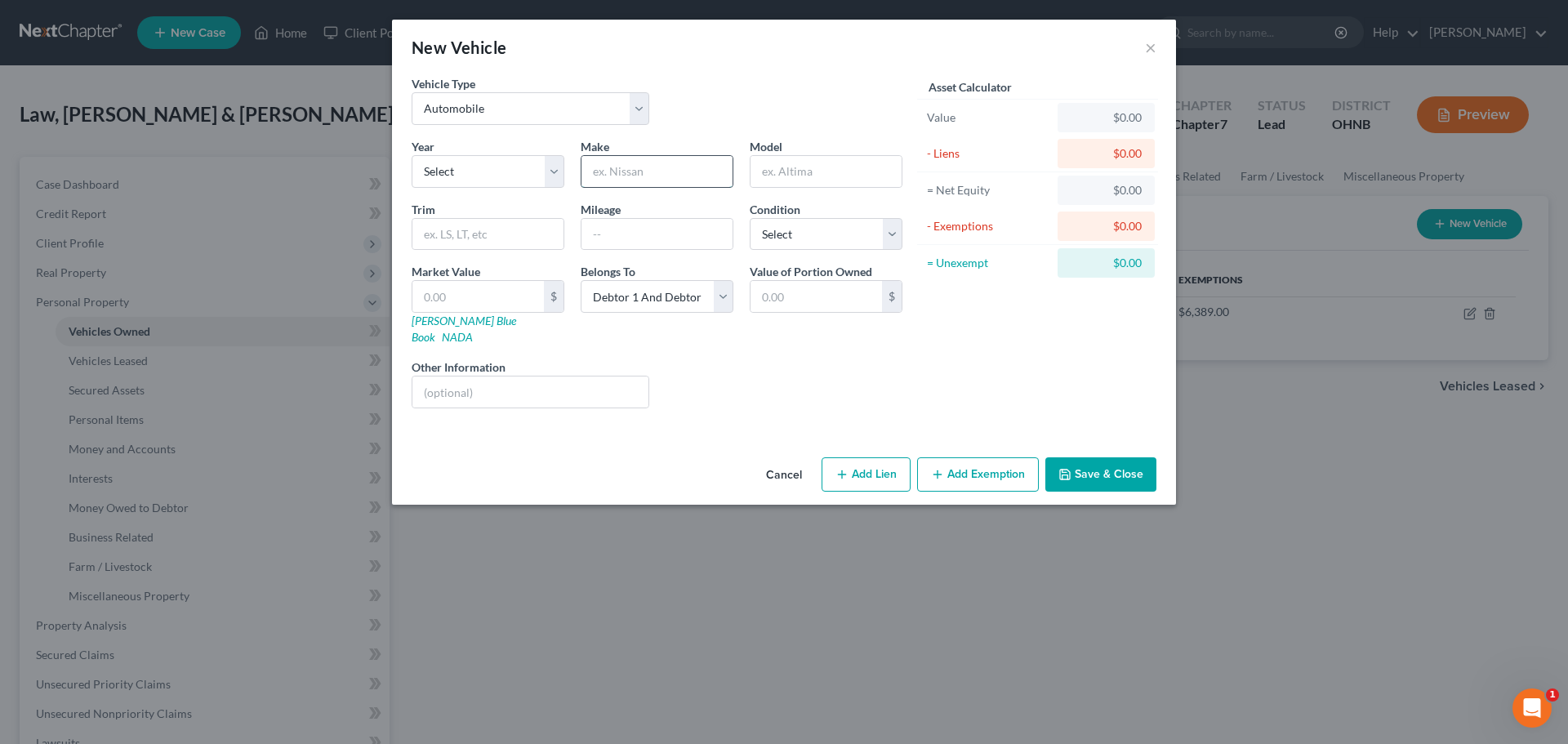
click at [640, 184] on input "text" at bounding box center [657, 171] width 151 height 31
type input "Dodge"
click at [495, 238] on input "text" at bounding box center [488, 234] width 151 height 31
click at [847, 169] on input "text" at bounding box center [826, 171] width 151 height 31
type input "Avenger"
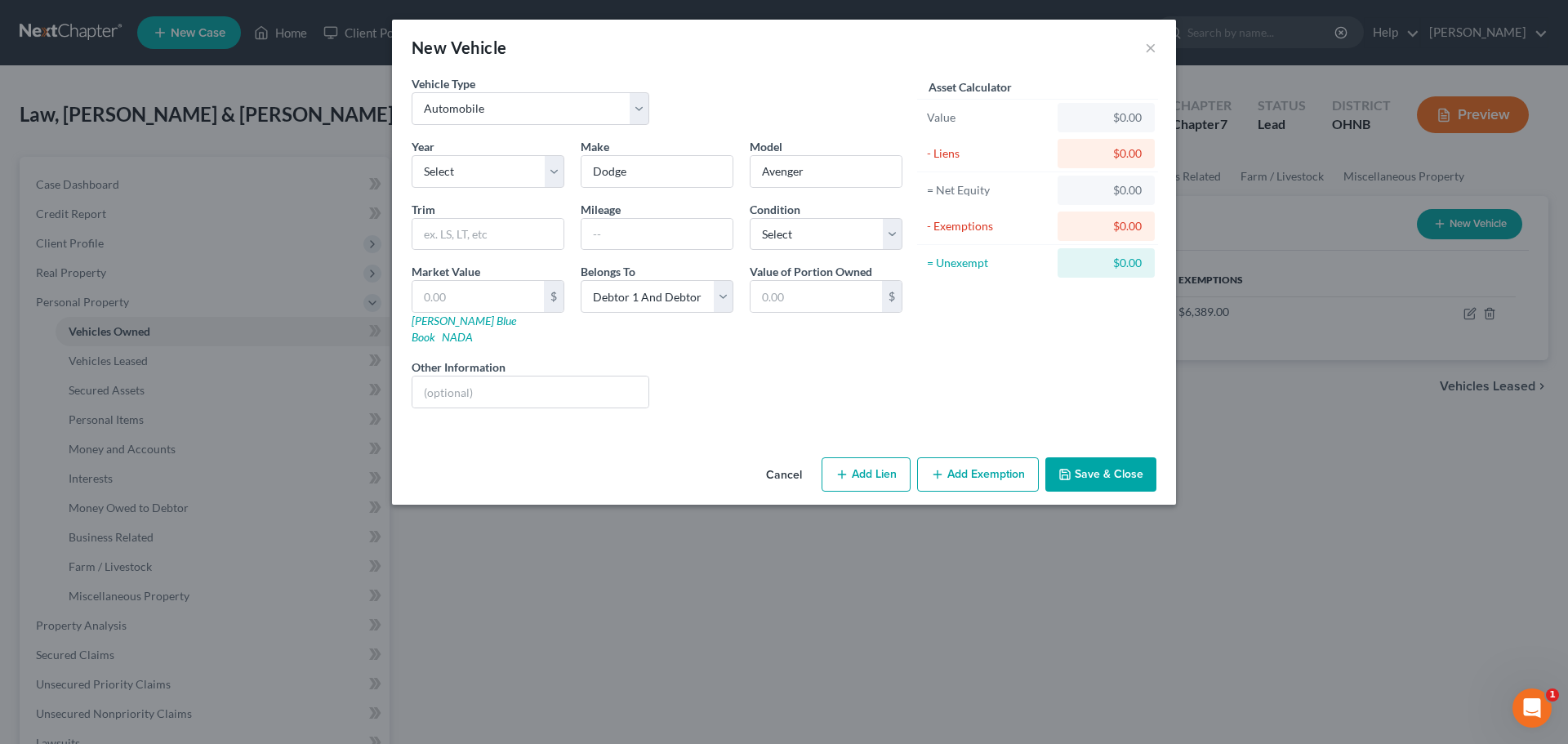
click at [1089, 467] on button "Save & Close" at bounding box center [1101, 475] width 111 height 34
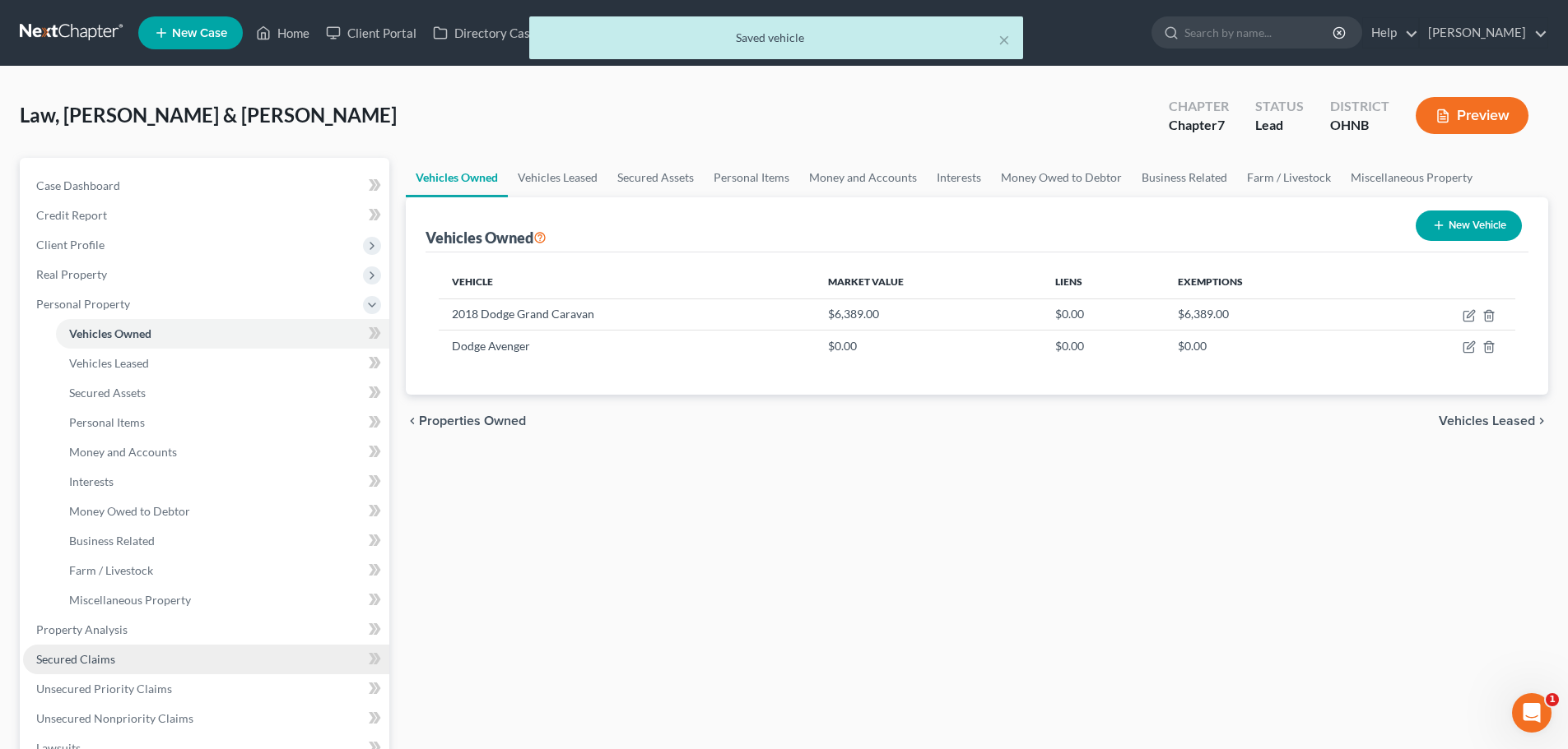
click at [128, 647] on link "Secured Claims" at bounding box center [205, 659] width 366 height 30
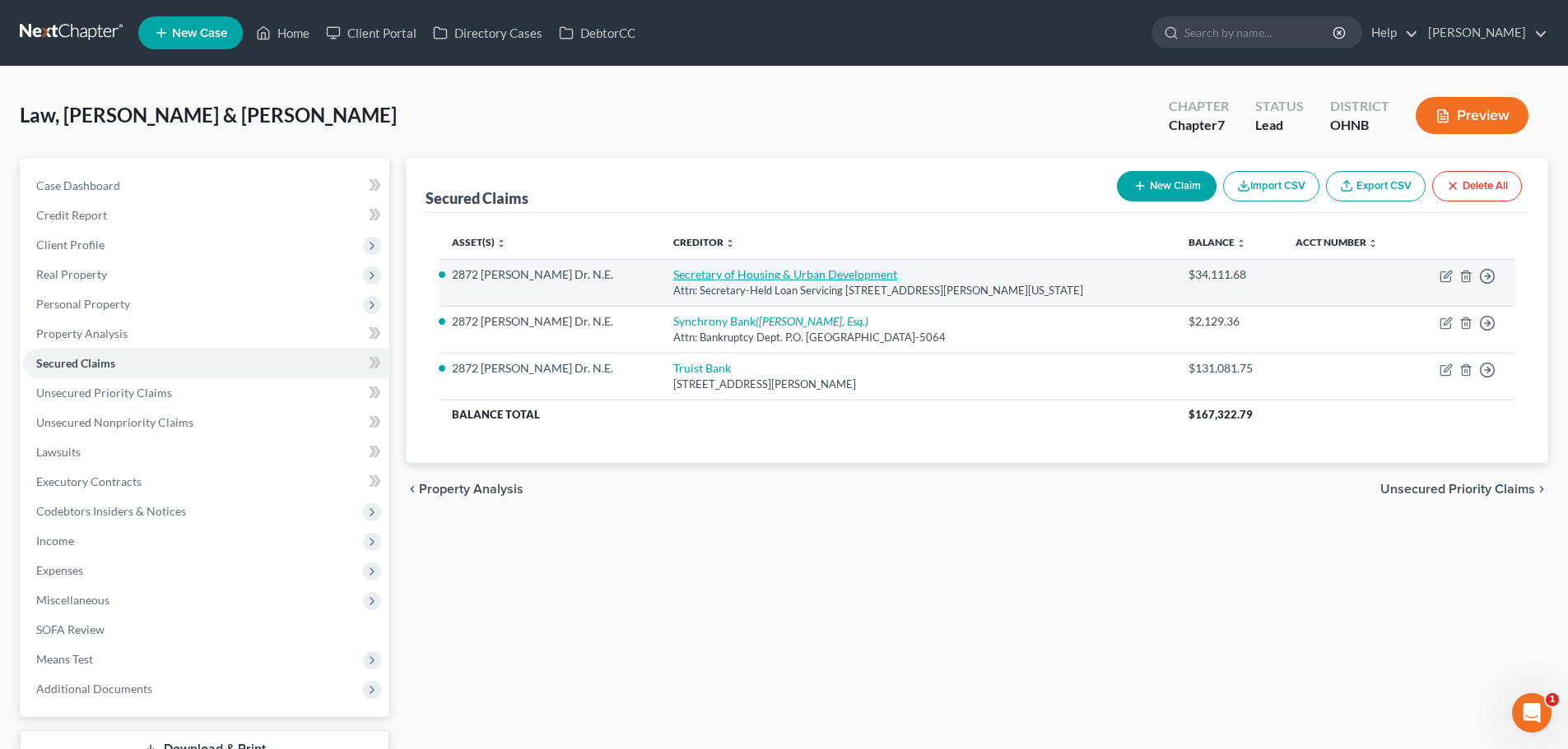
click at [763, 277] on link "Secretary of Housing & Urban Development" at bounding box center [785, 274] width 224 height 14
select select "37"
select select "12"
select select "2"
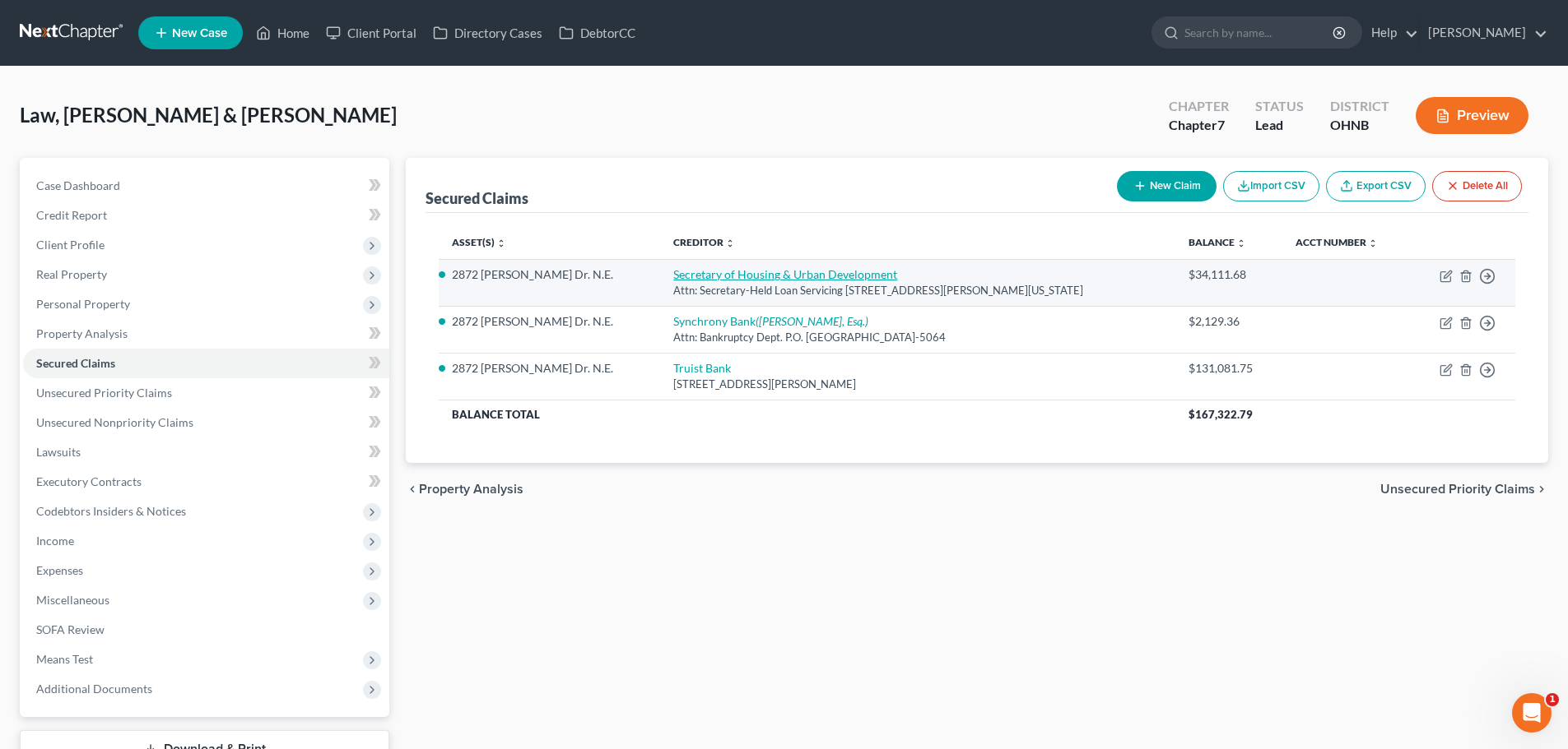
select select "0"
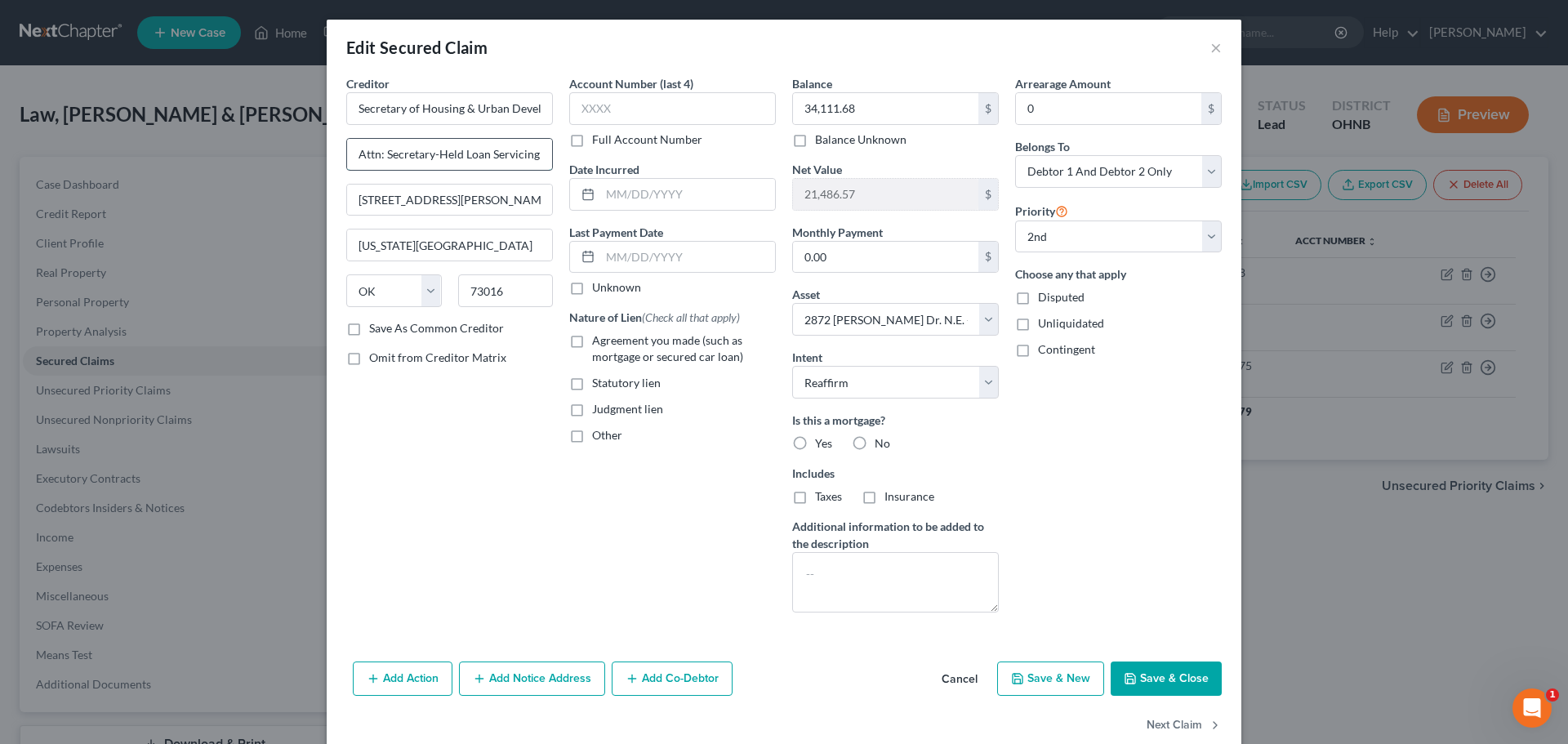
click at [451, 154] on input "Attn: Secretary-Held Loan Servicing" at bounding box center [449, 154] width 205 height 31
type input "Attn: Secretary-HUD Loan Servicing"
click at [474, 198] on input "2000 N Classen Blvd, Suite 3200" at bounding box center [449, 200] width 205 height 31
click at [1151, 672] on button "Save & Close" at bounding box center [1166, 679] width 111 height 34
select select
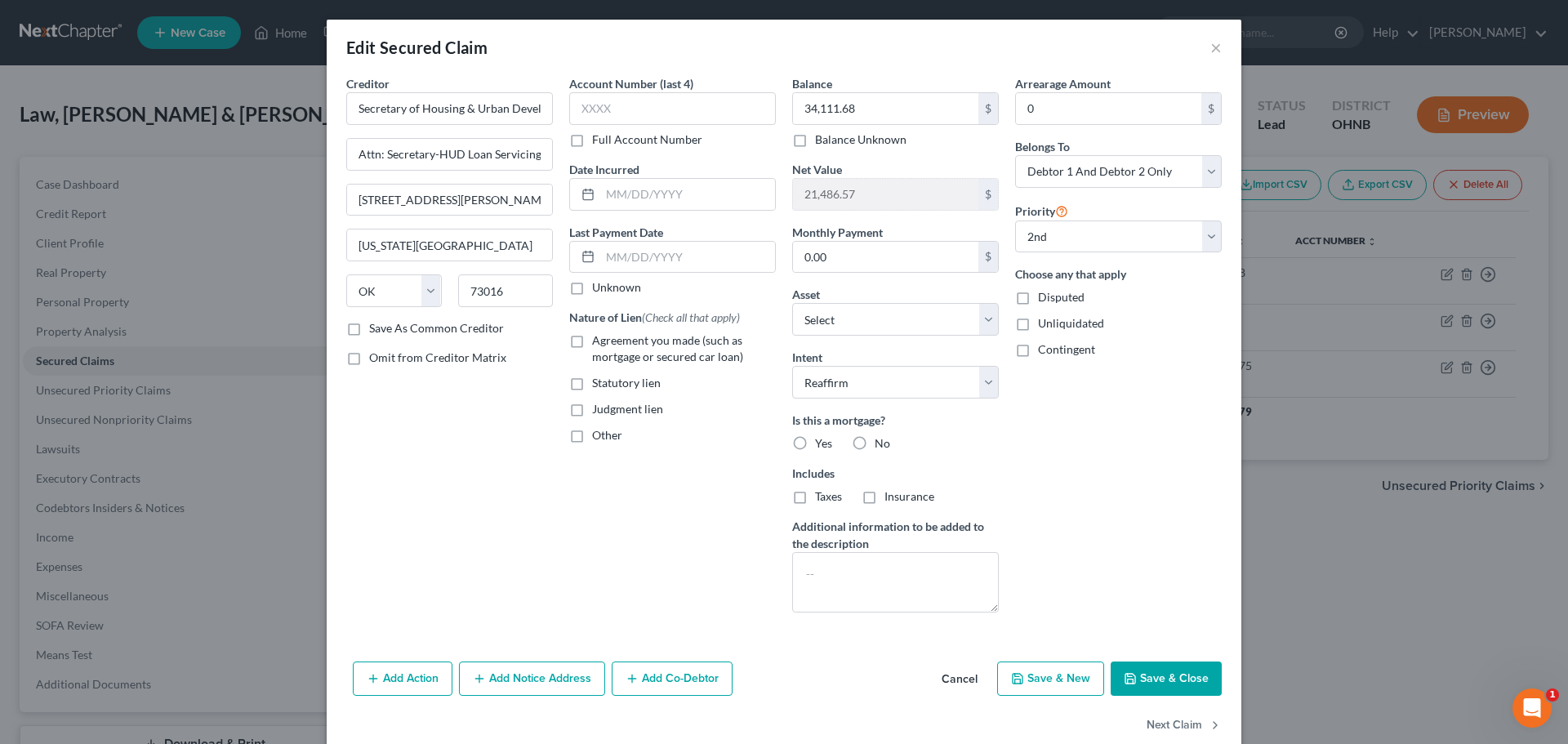
select select "1"
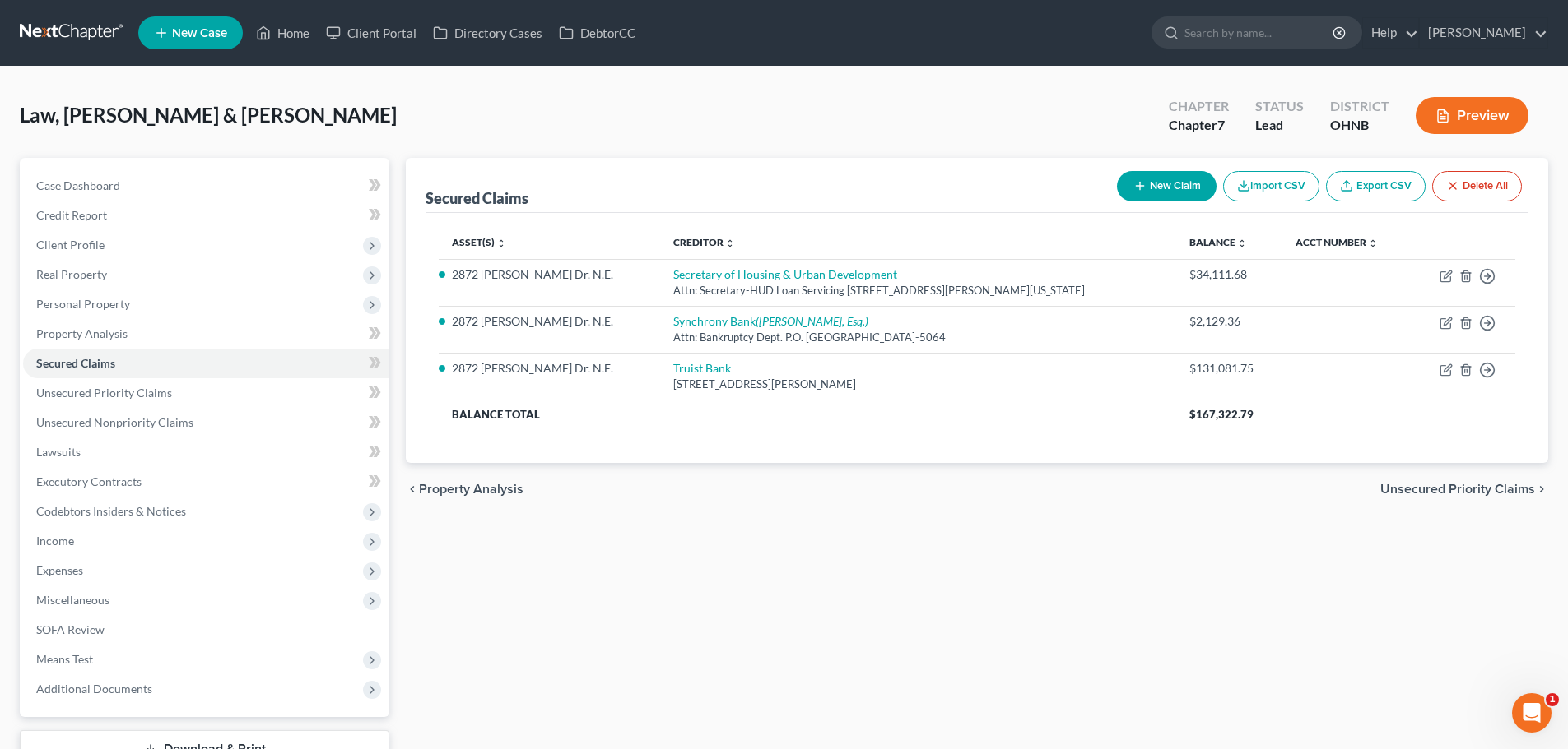
click at [1168, 187] on button "New Claim" at bounding box center [1167, 187] width 100 height 30
select select "0"
select select "2"
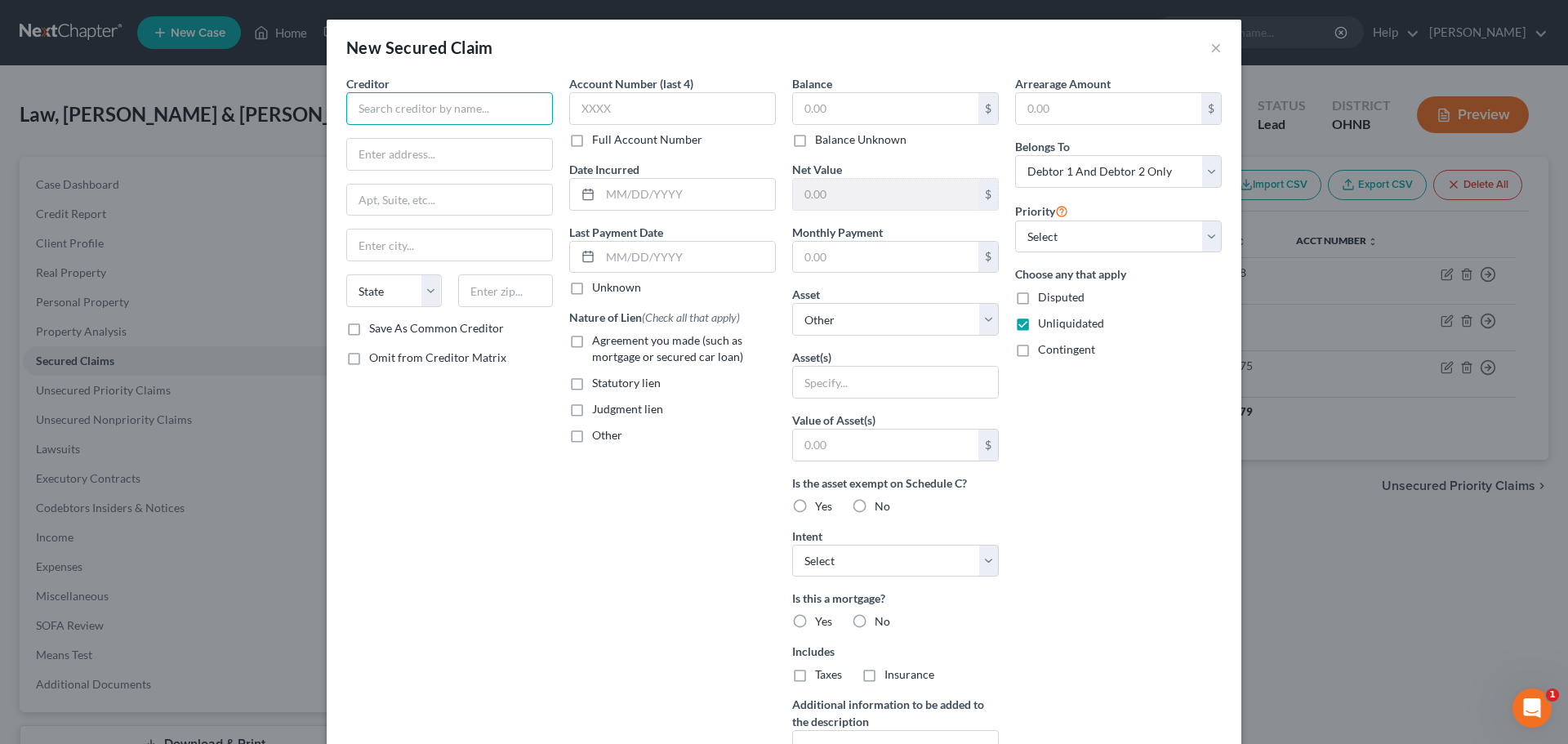
click at [430, 101] on input "text" at bounding box center [449, 108] width 206 height 33
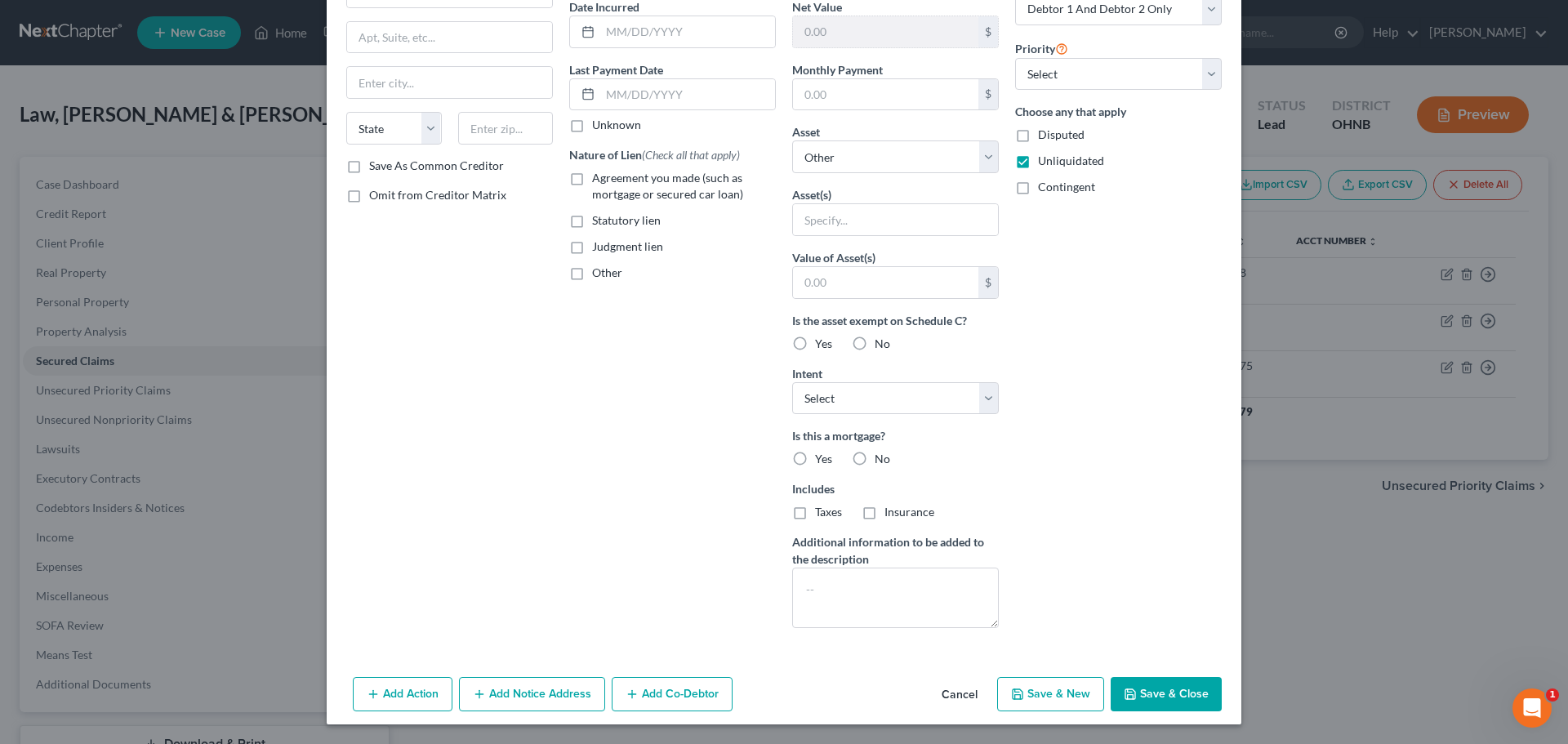
type input "CJ"
click at [1185, 695] on button "Save & Close" at bounding box center [1166, 695] width 111 height 34
select select
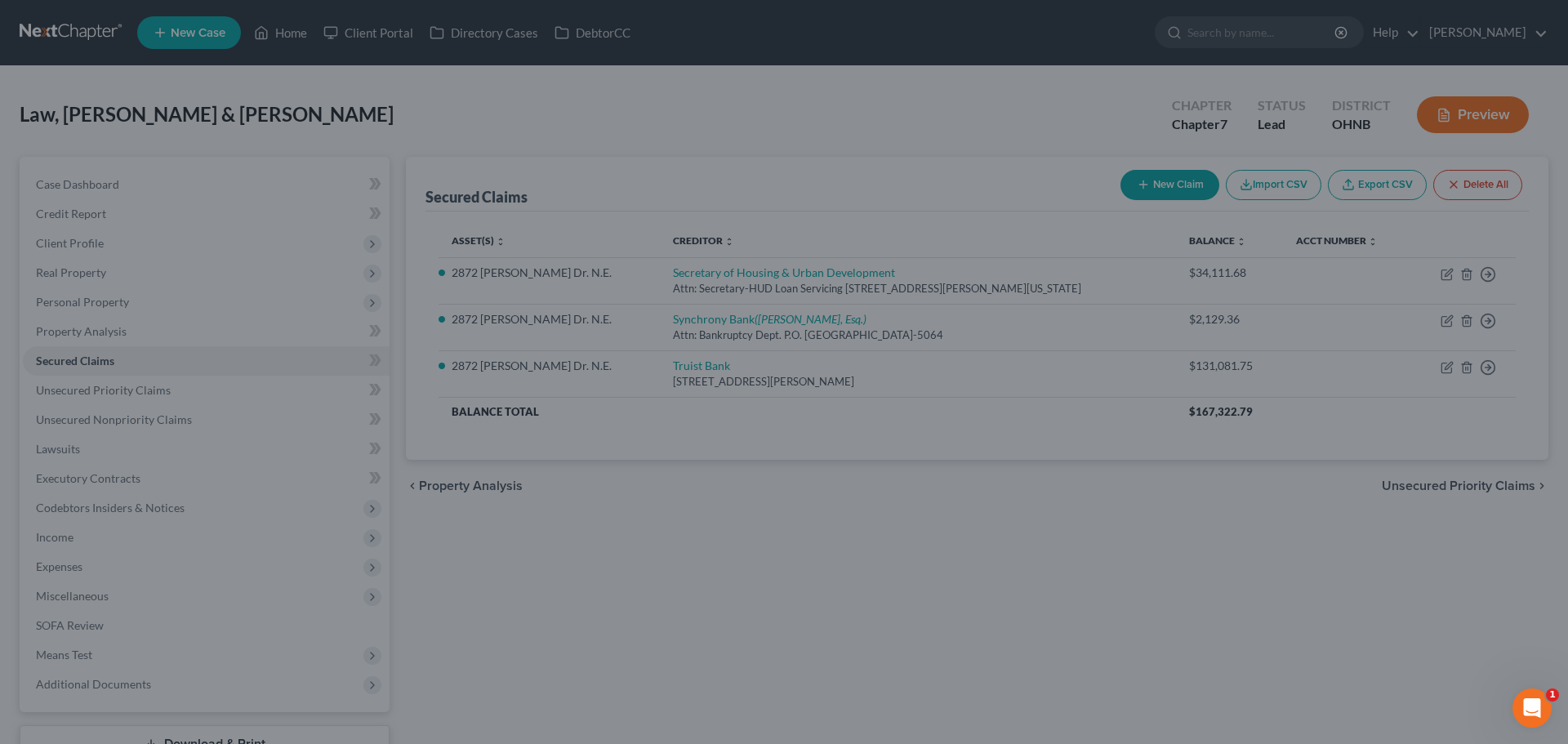
type input "0.00"
type input "0"
type input "0.00"
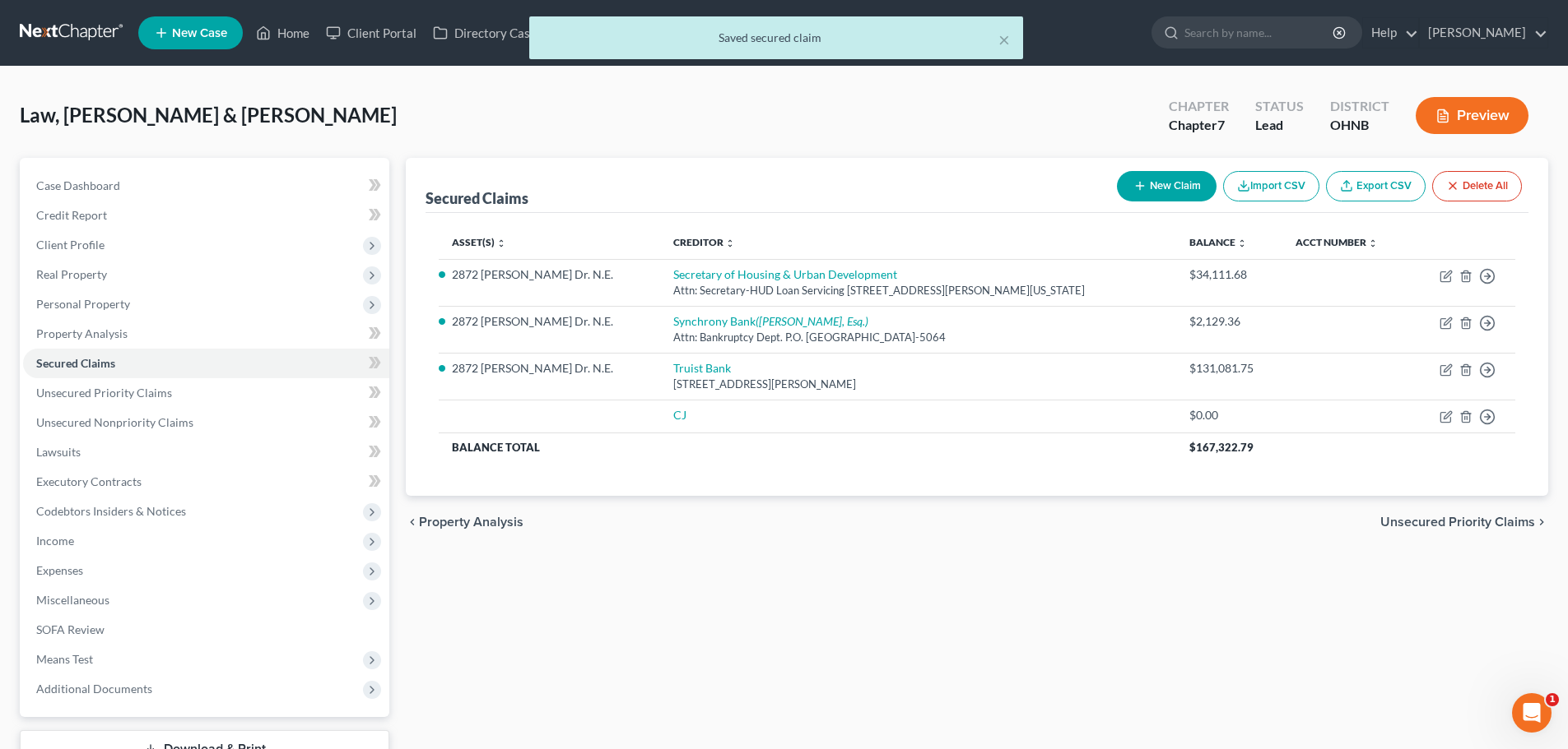
click at [1153, 179] on button "New Claim" at bounding box center [1167, 187] width 100 height 30
select select "2"
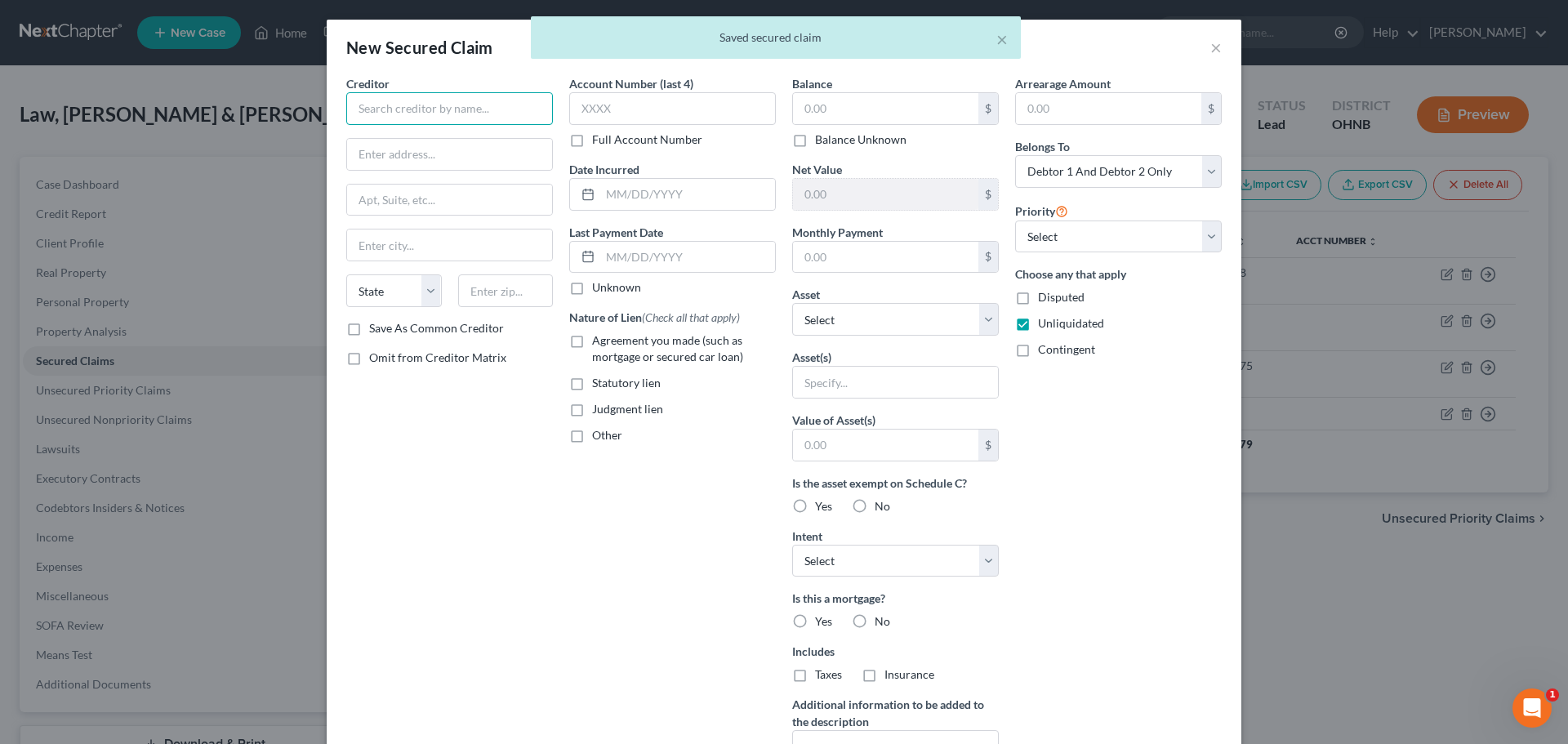
click at [435, 100] on input "text" at bounding box center [449, 108] width 206 height 33
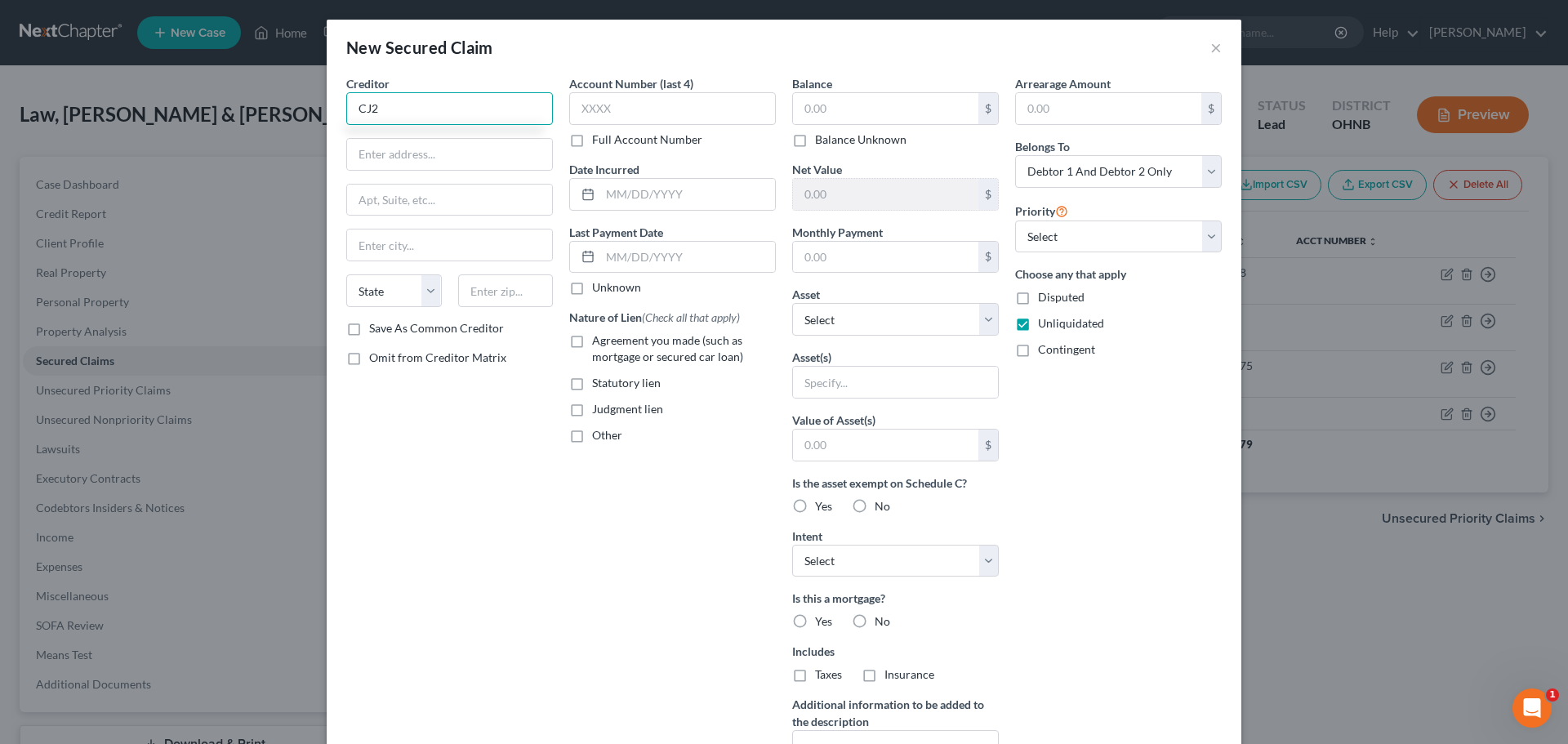
scroll to position [163, 0]
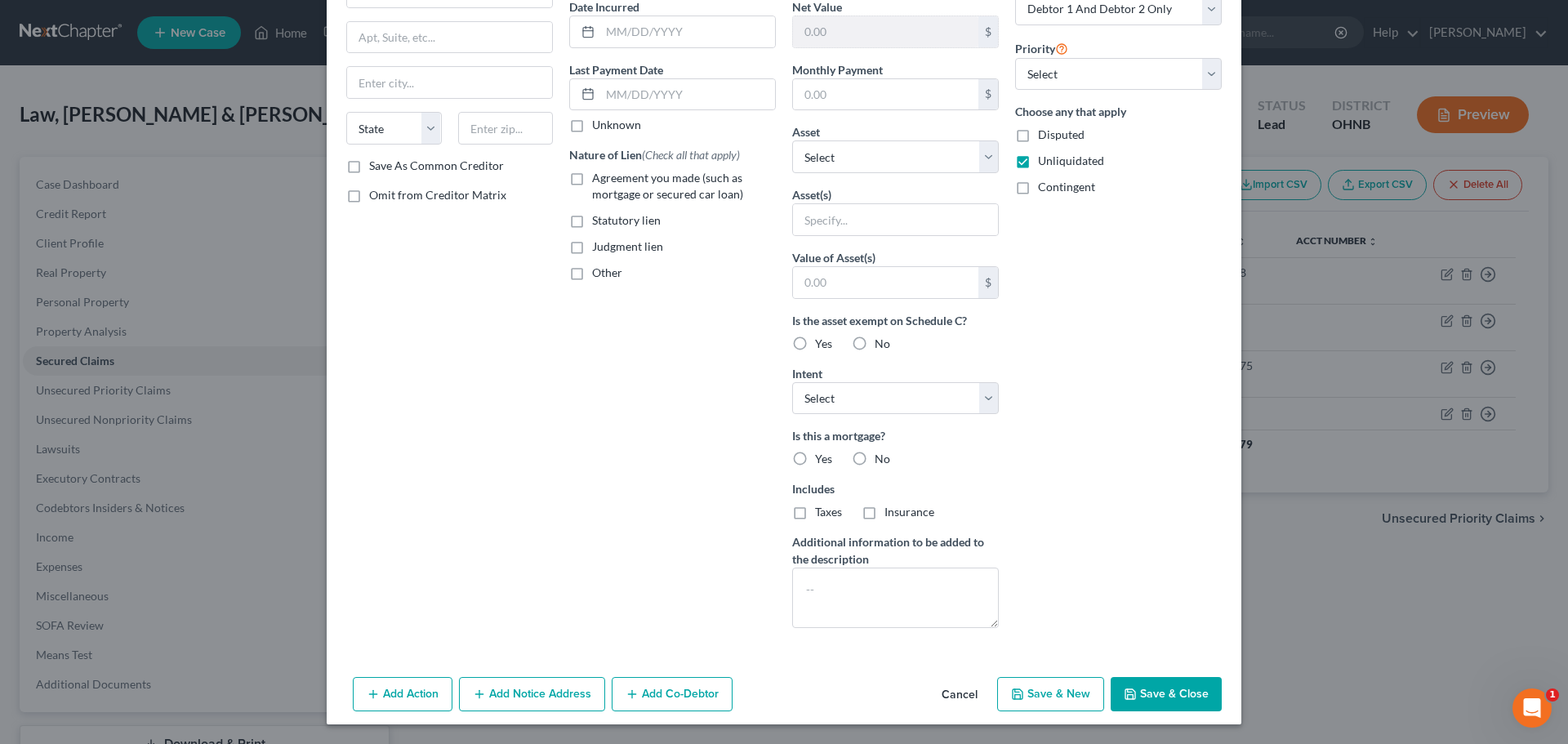
type input "CJ2"
click at [1169, 694] on button "Save & Close" at bounding box center [1166, 695] width 111 height 34
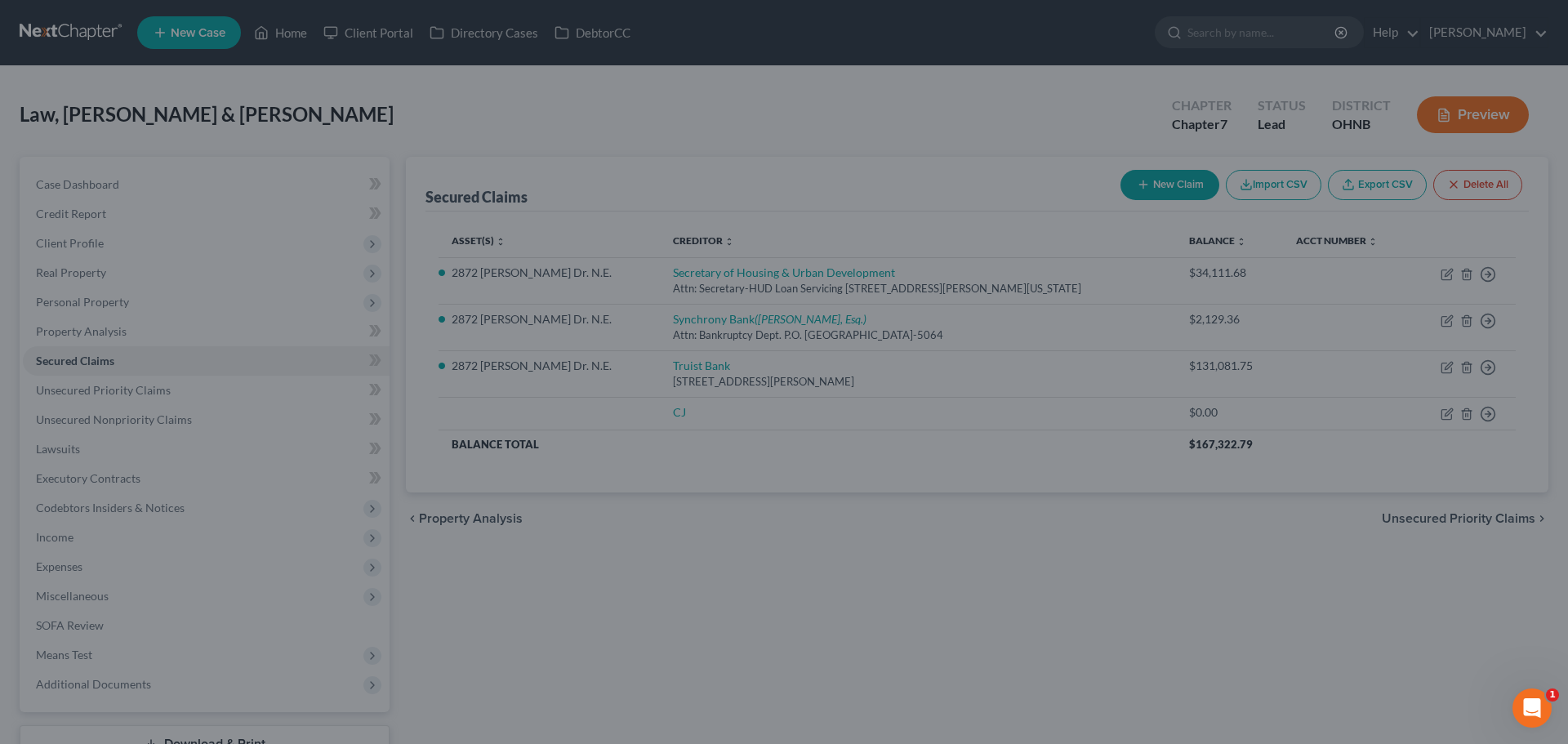
scroll to position [0, 0]
type input "0.00"
type input "0"
type input "0.00"
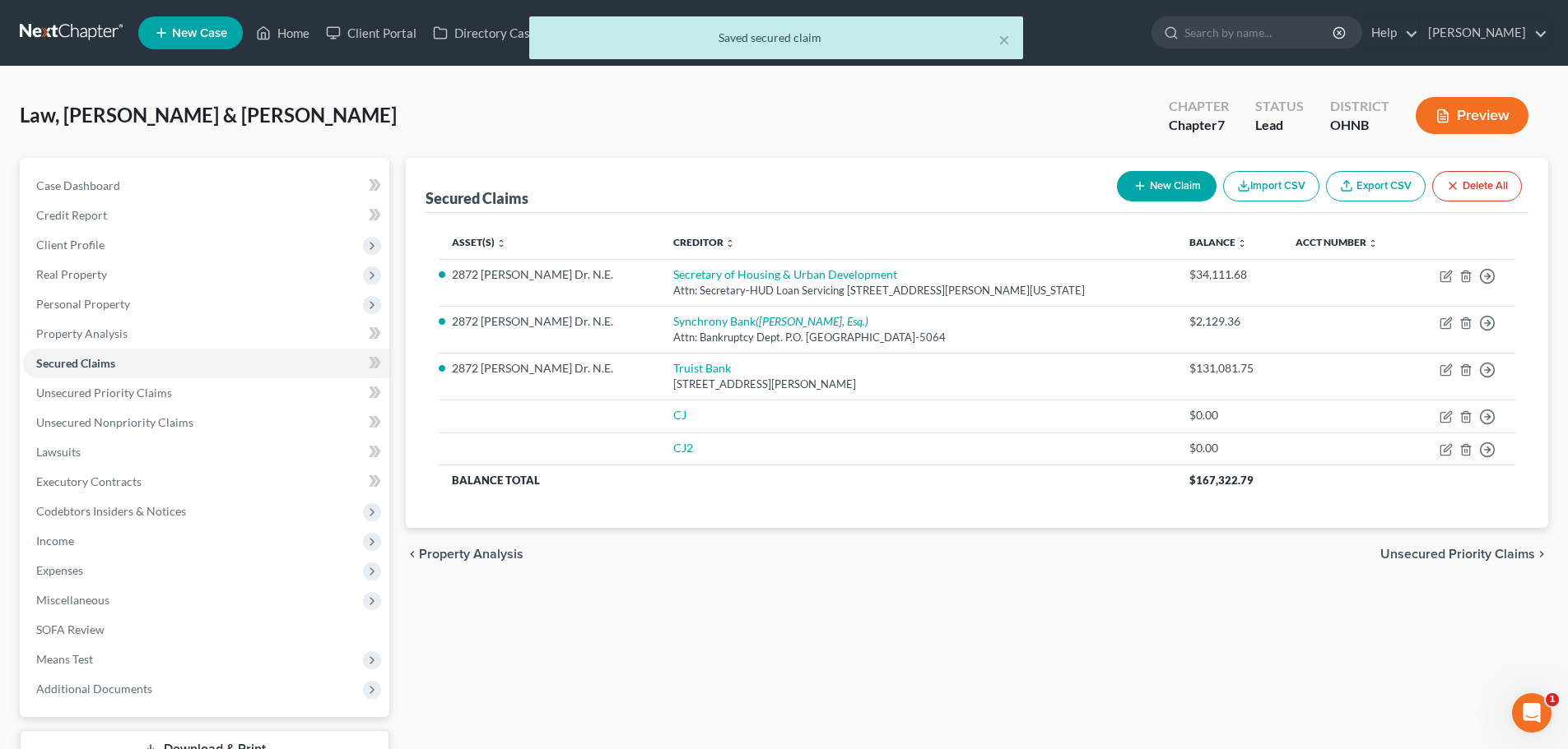
click at [1162, 195] on button "New Claim" at bounding box center [1167, 187] width 100 height 30
select select "2"
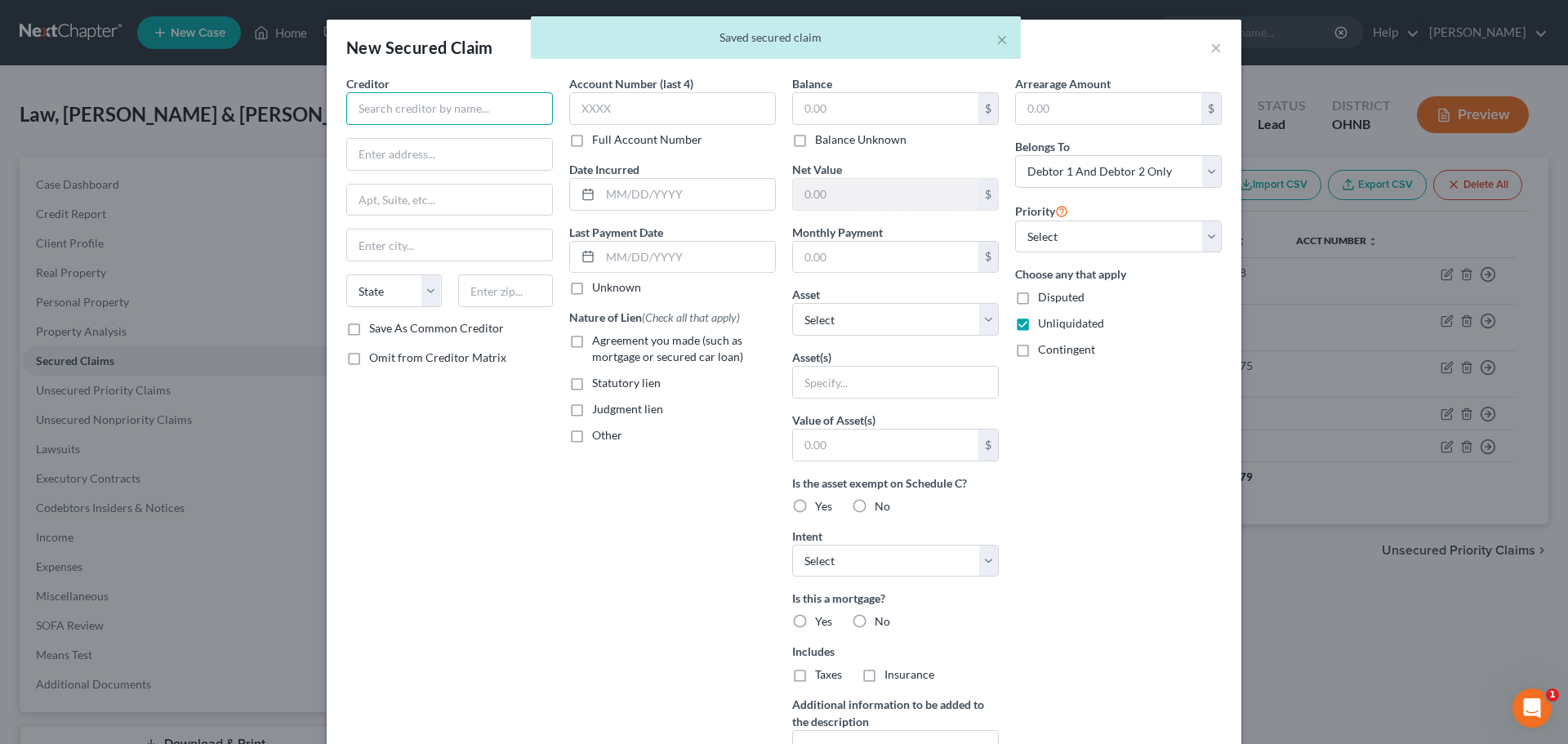
click at [463, 115] on input "text" at bounding box center [449, 108] width 206 height 33
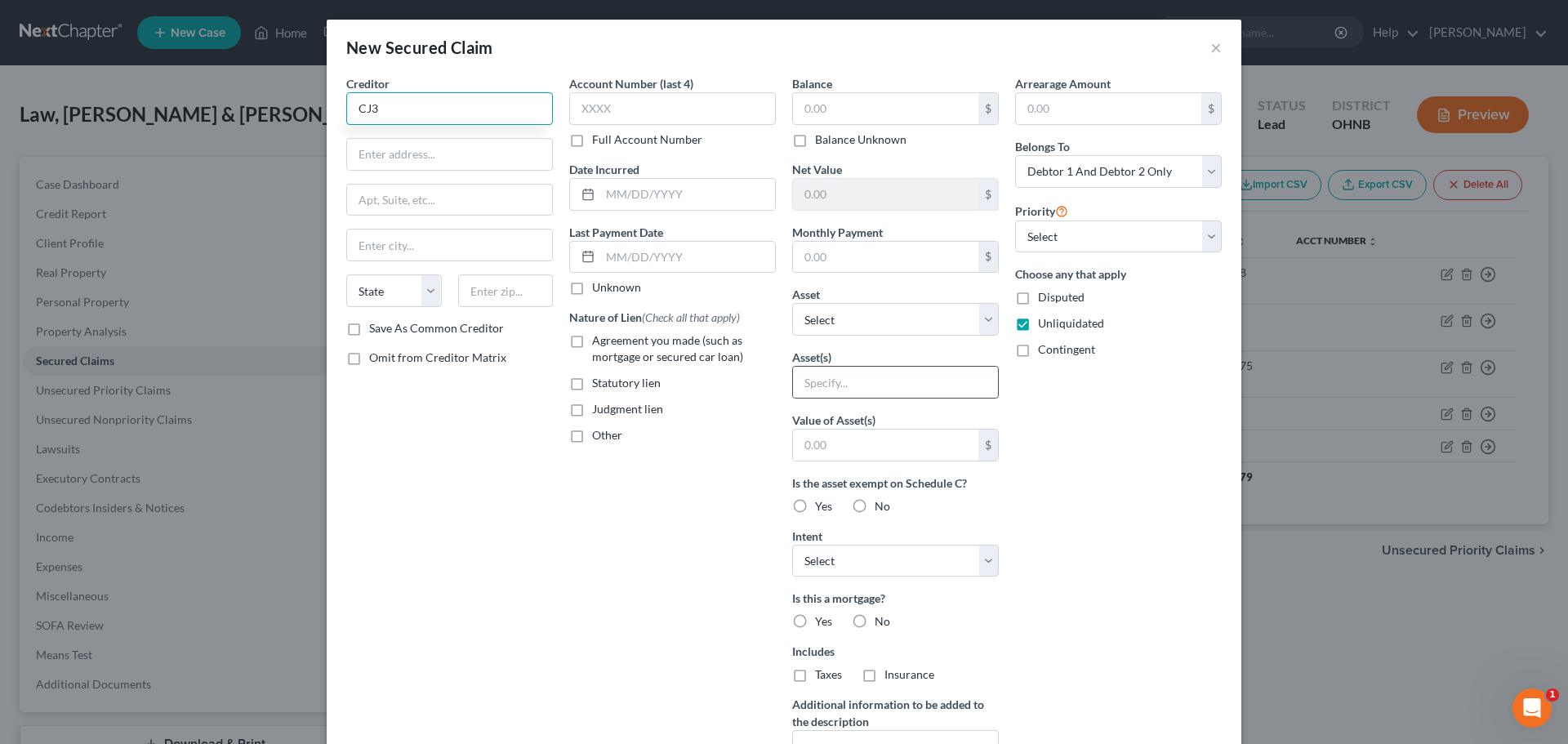
scroll to position [163, 0]
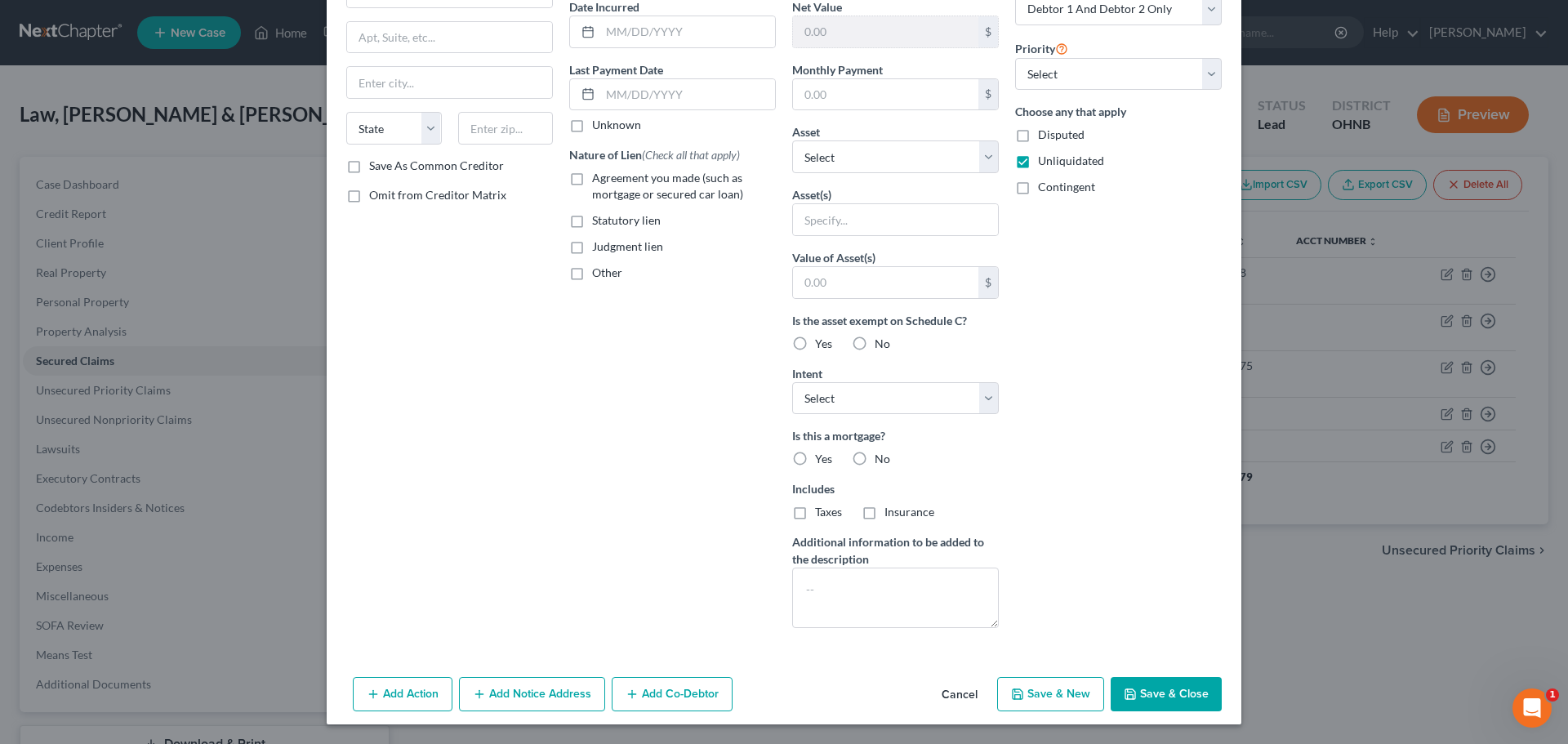
type input "CJ3"
click at [1165, 695] on button "Save & Close" at bounding box center [1166, 695] width 111 height 34
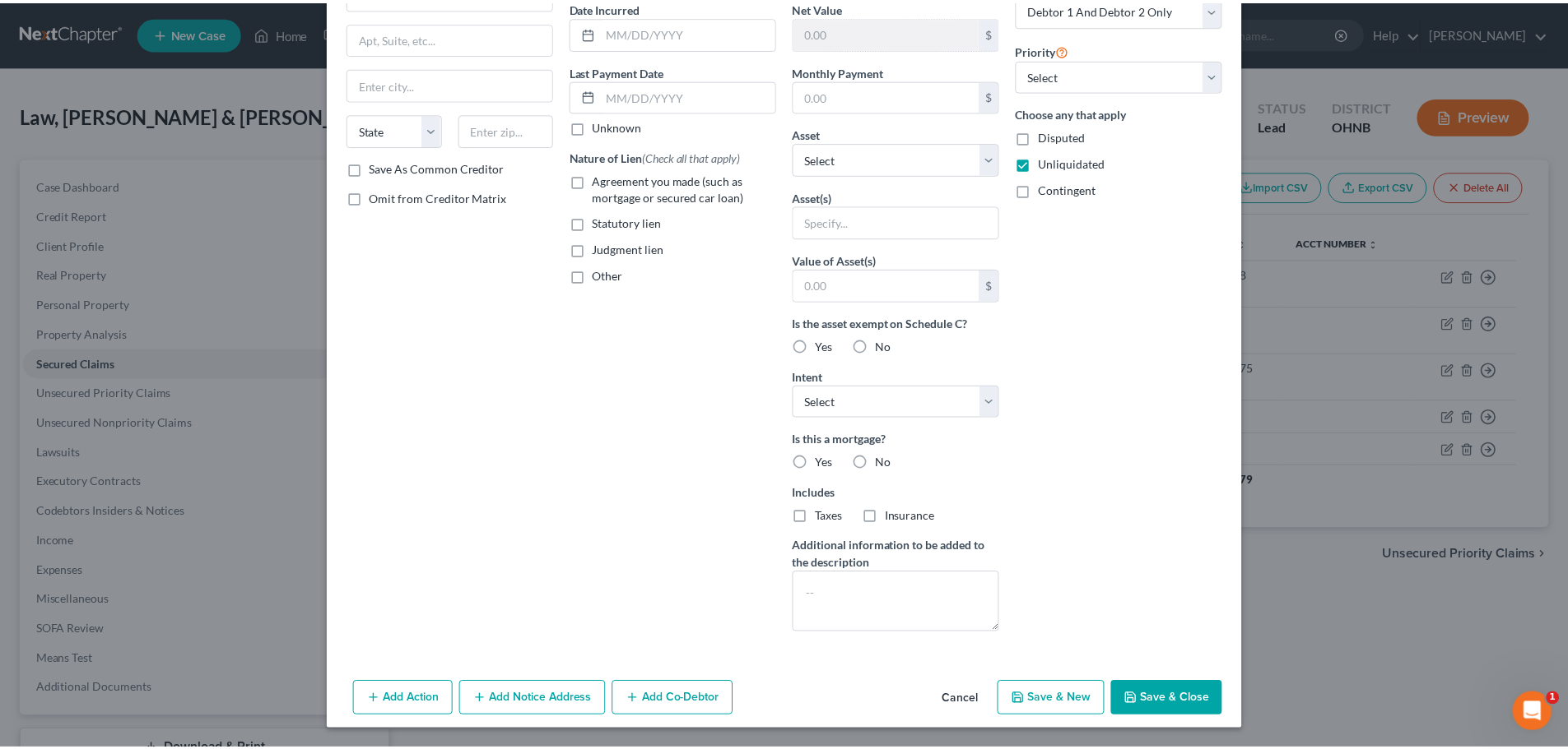
scroll to position [0, 0]
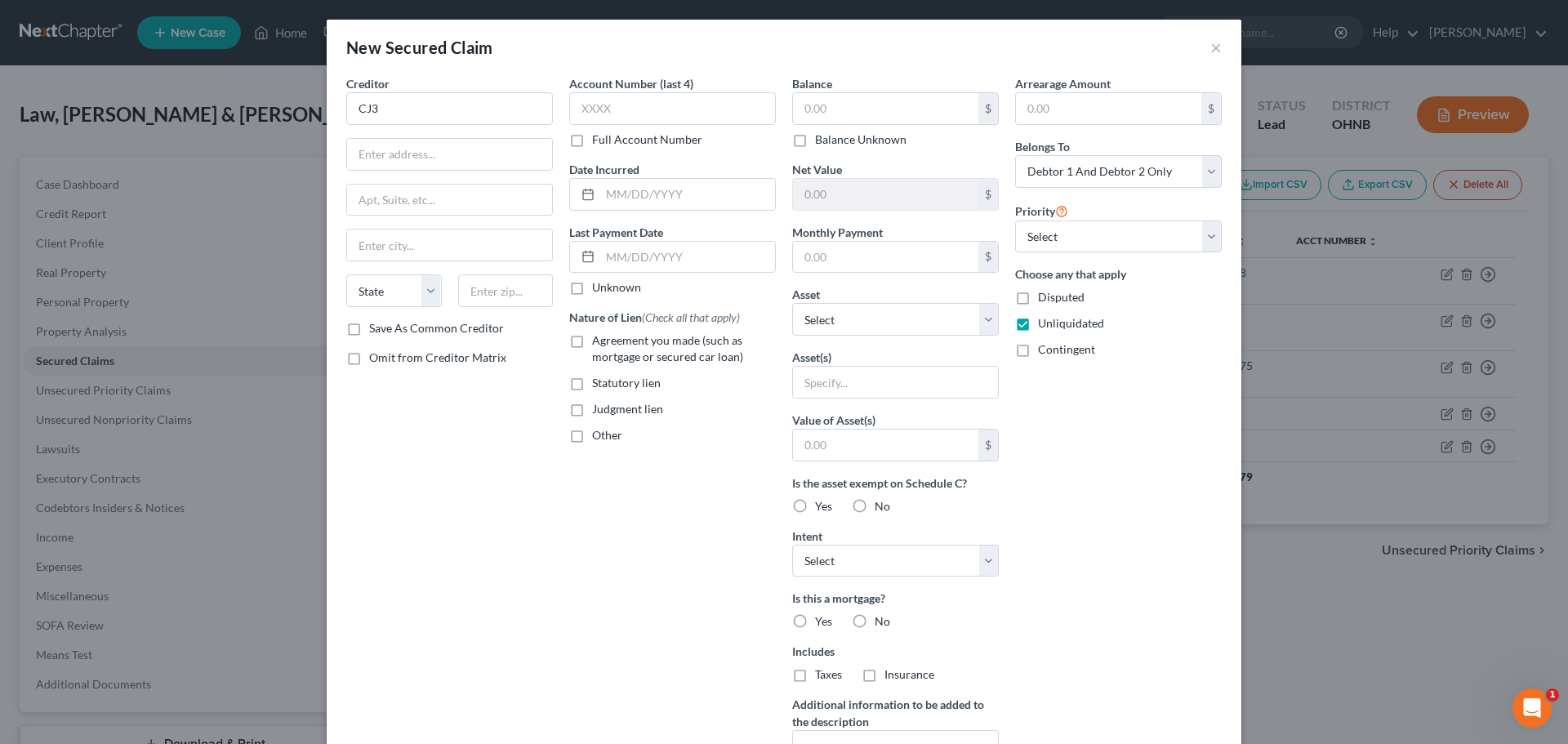
type input "0.00"
type input "0"
type input "0.00"
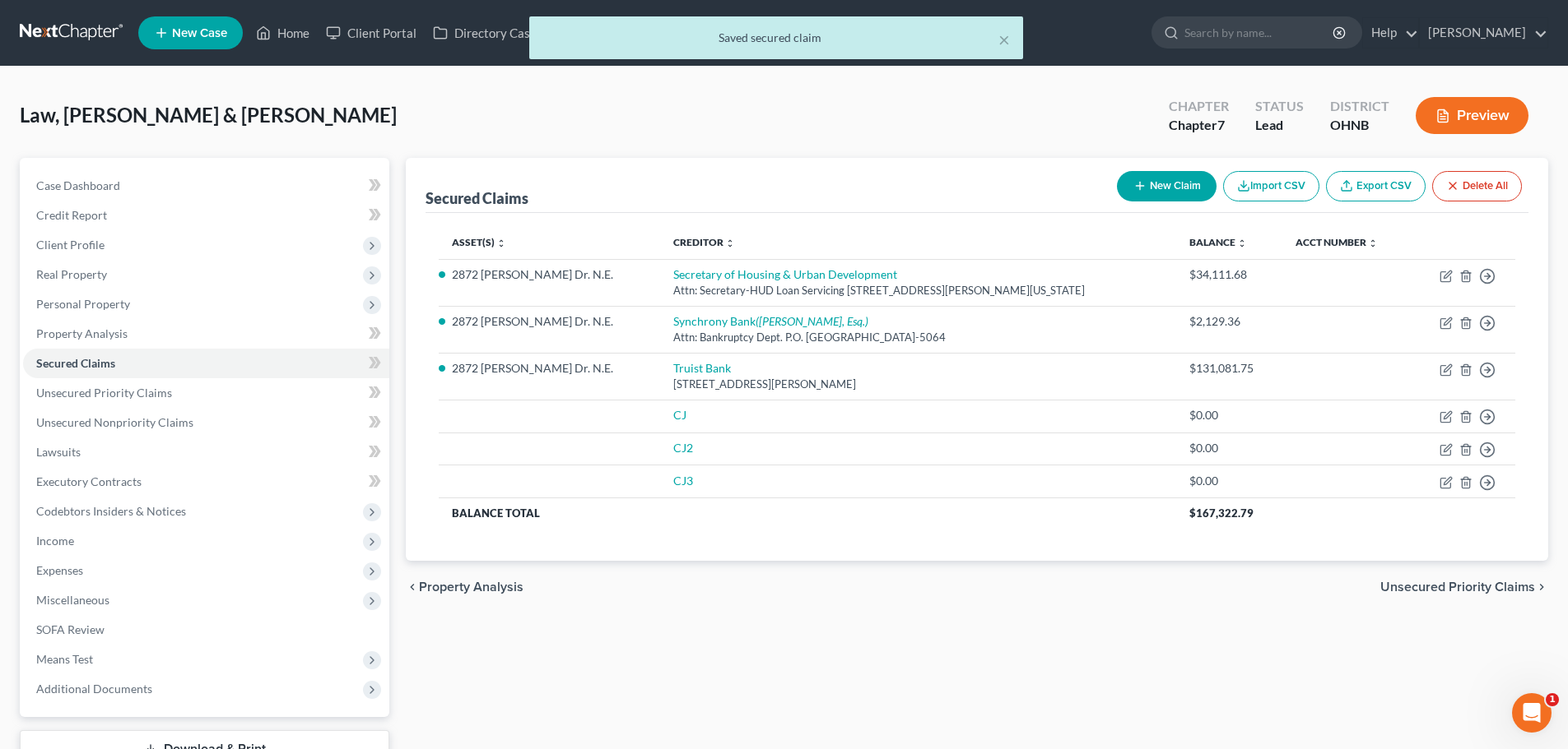
click at [1504, 591] on span "Unsecured Priority Claims" at bounding box center [1457, 588] width 155 height 14
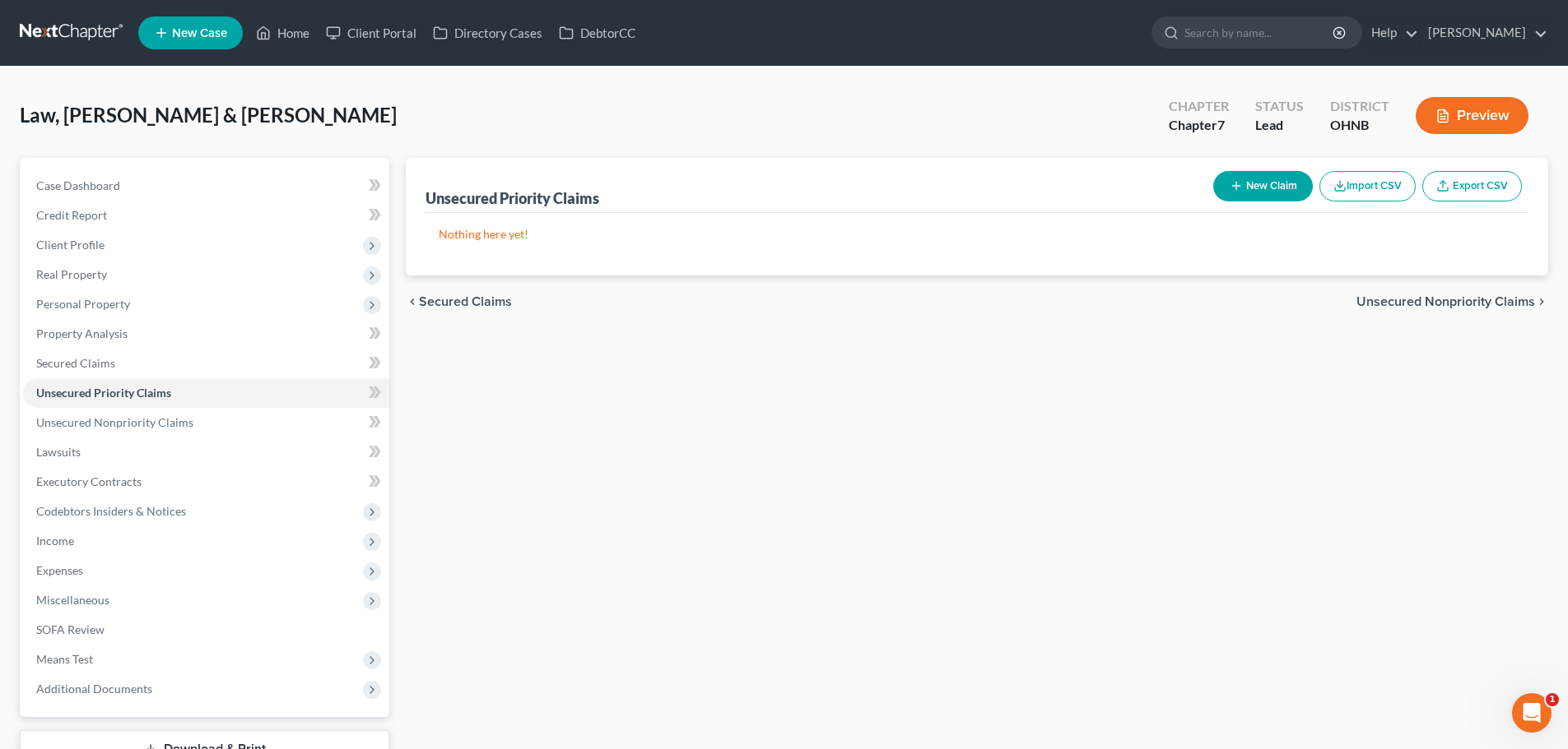
click at [1290, 183] on button "New Claim" at bounding box center [1263, 187] width 100 height 30
select select "2"
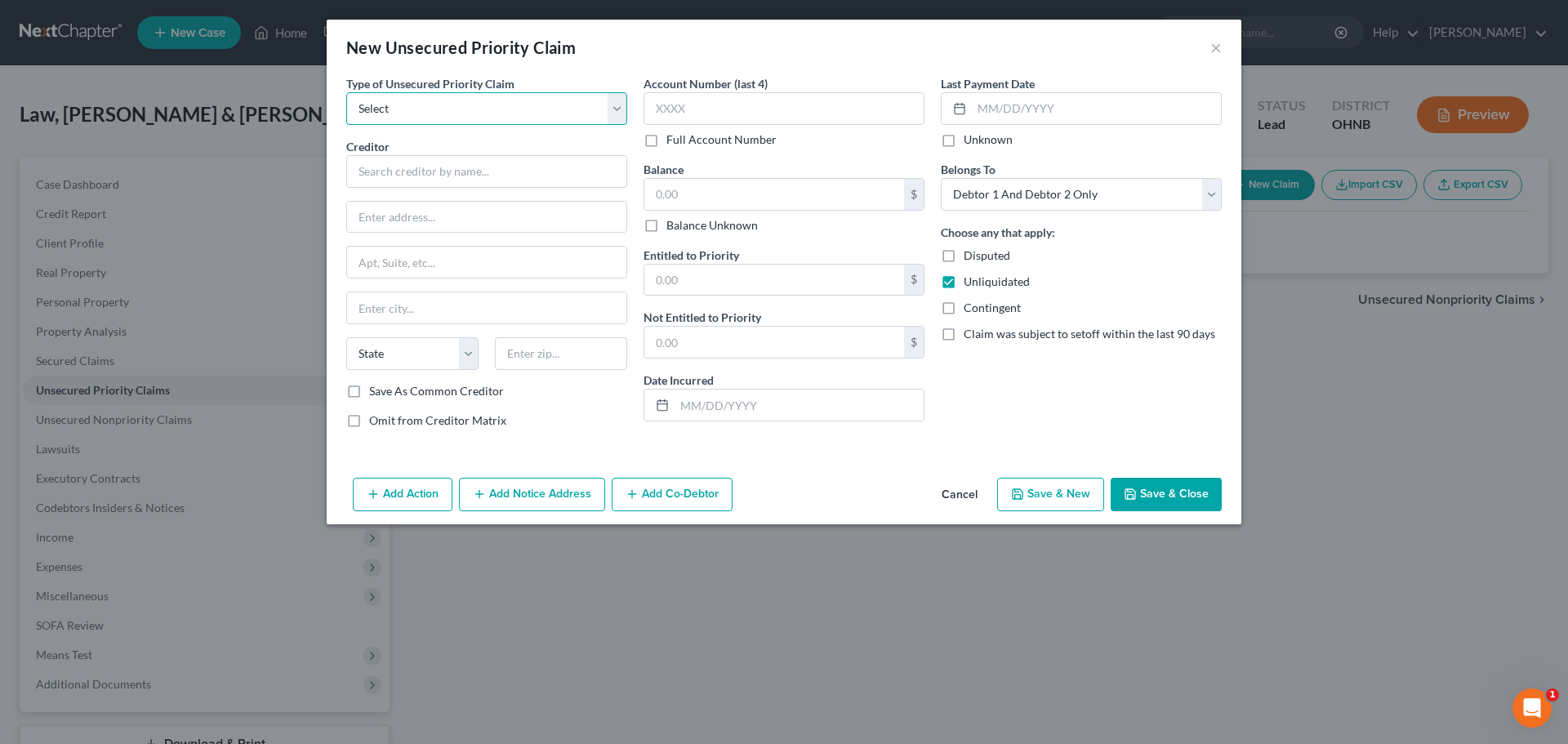
click at [510, 107] on select "Select Taxes & Other Government Units Domestic Support Obligations Extensions o…" at bounding box center [486, 108] width 281 height 33
select select "0"
click at [346, 92] on select "Select Taxes & Other Government Units Domestic Support Obligations Extensions o…" at bounding box center [486, 108] width 281 height 33
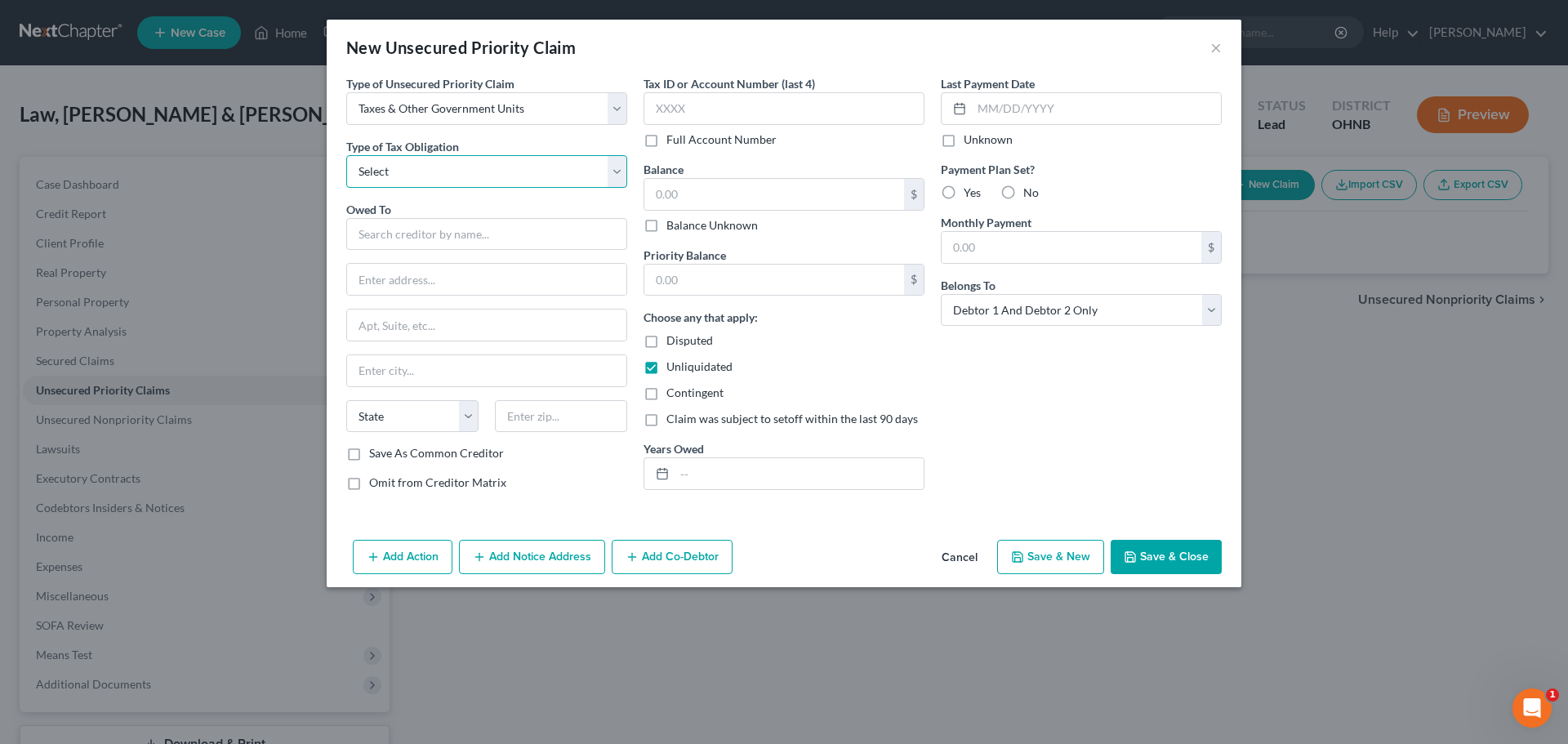
click at [482, 179] on select "Select Federal City State Franchise Tax Board Other" at bounding box center [486, 171] width 281 height 33
click at [482, 181] on select "Select Federal City State Franchise Tax Board Other" at bounding box center [486, 171] width 281 height 33
click at [490, 243] on input "text" at bounding box center [486, 234] width 281 height 33
click at [1173, 555] on button "Save & Close" at bounding box center [1166, 557] width 111 height 34
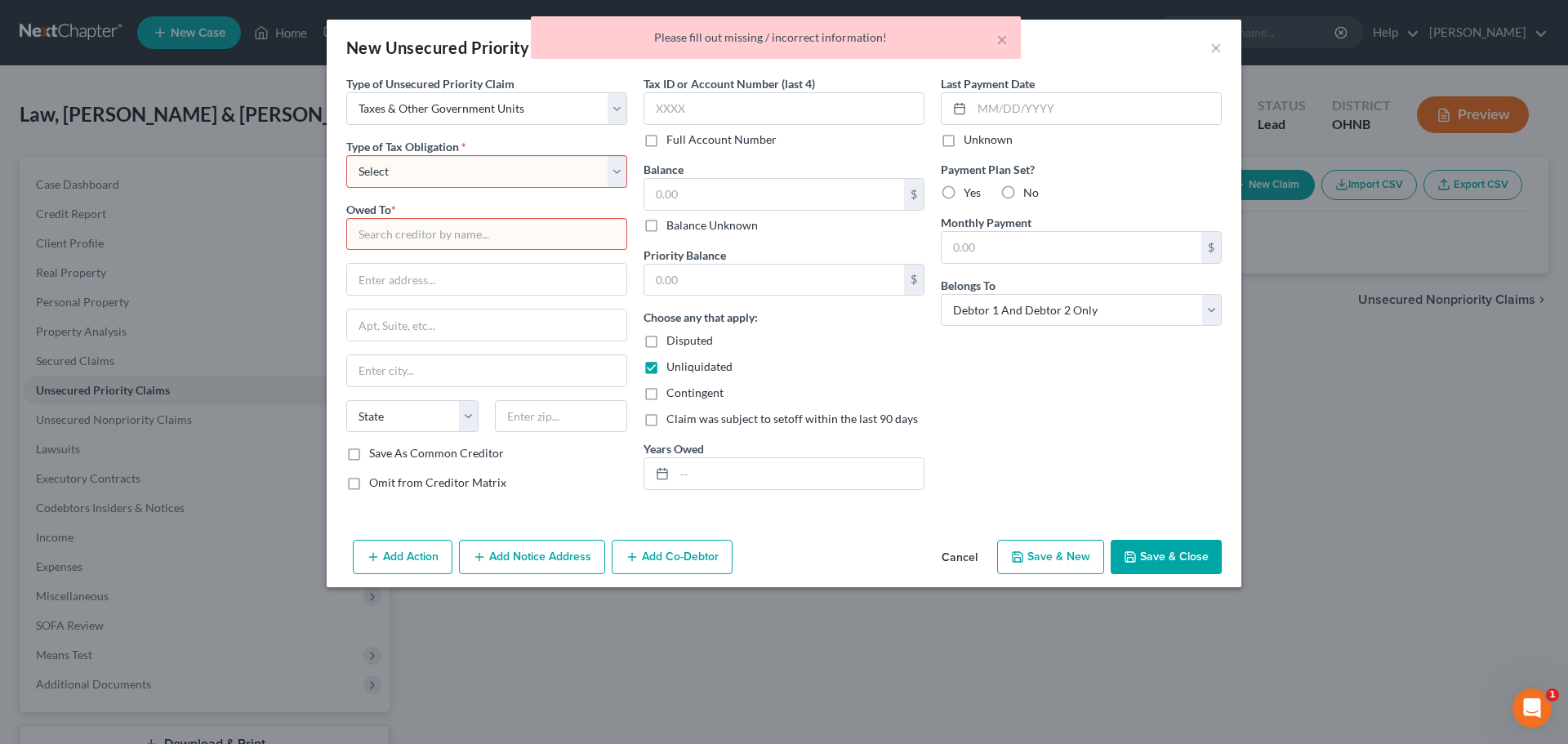
click at [427, 182] on select "Select Federal City State Franchise Tax Board Other" at bounding box center [486, 171] width 281 height 33
select select "4"
click at [346, 155] on select "Select Federal City State Franchise Tax Board Other" at bounding box center [486, 171] width 281 height 33
click at [414, 230] on input "text" at bounding box center [486, 234] width 281 height 33
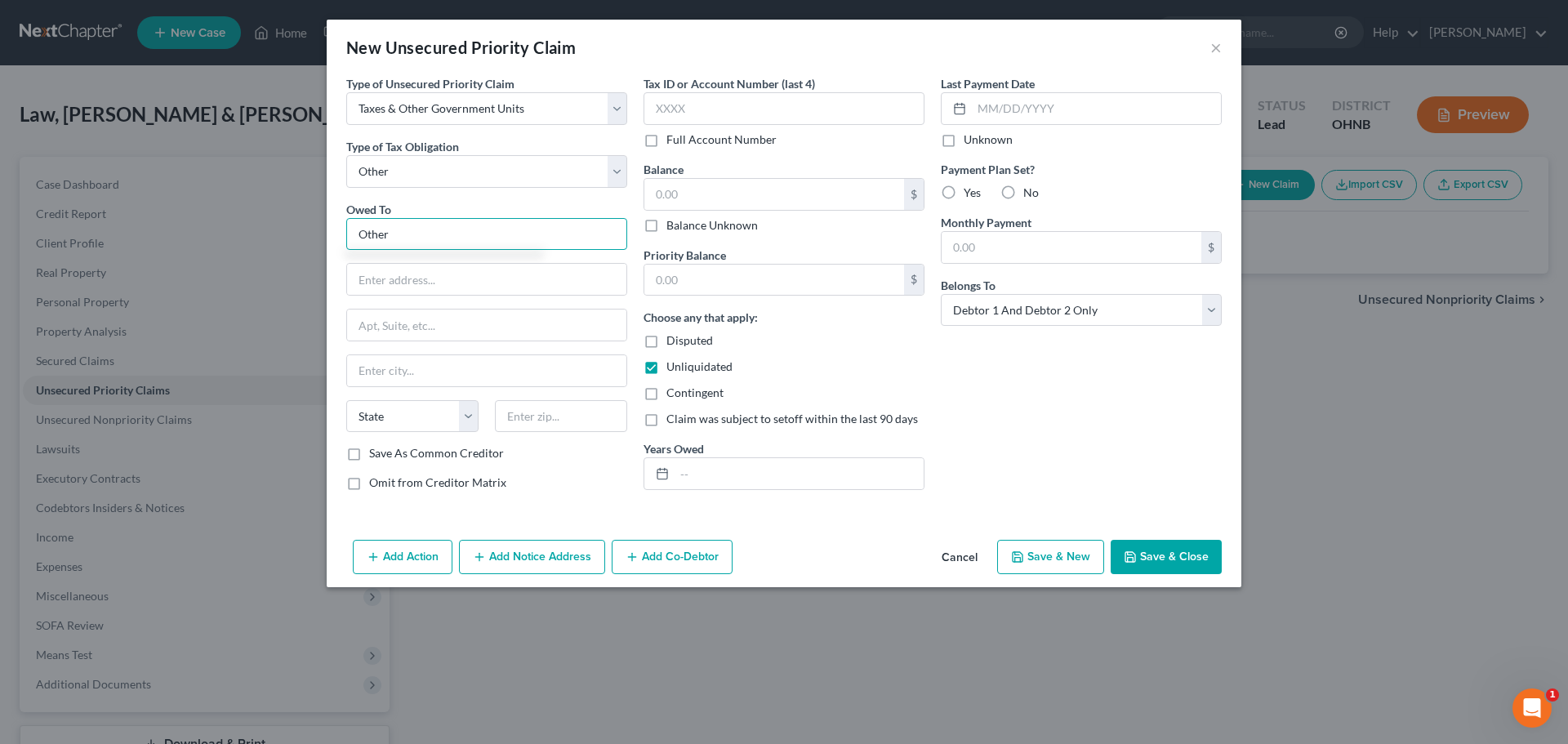
type input "Other"
click at [1186, 560] on button "Save & Close" at bounding box center [1166, 557] width 111 height 34
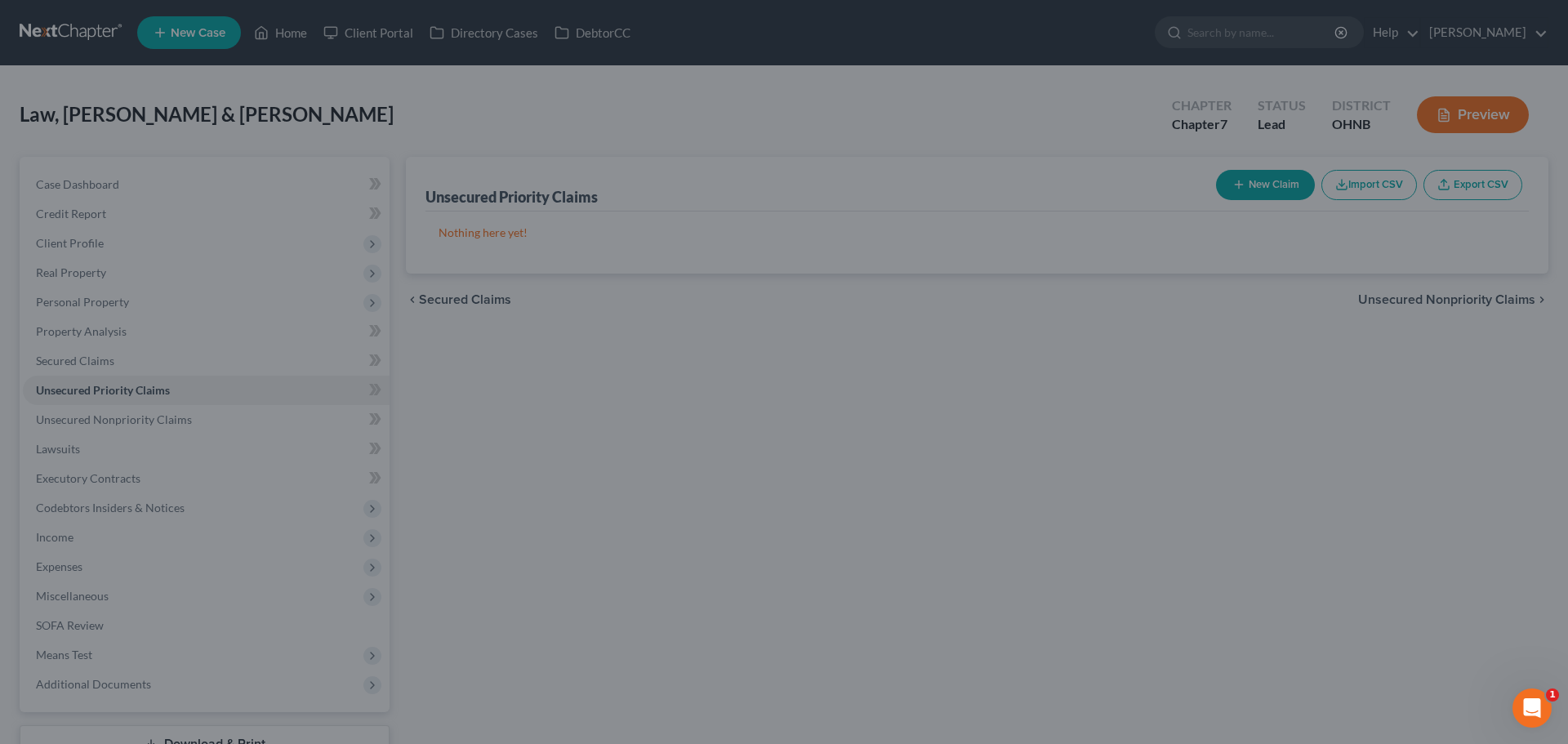
type input "0.00"
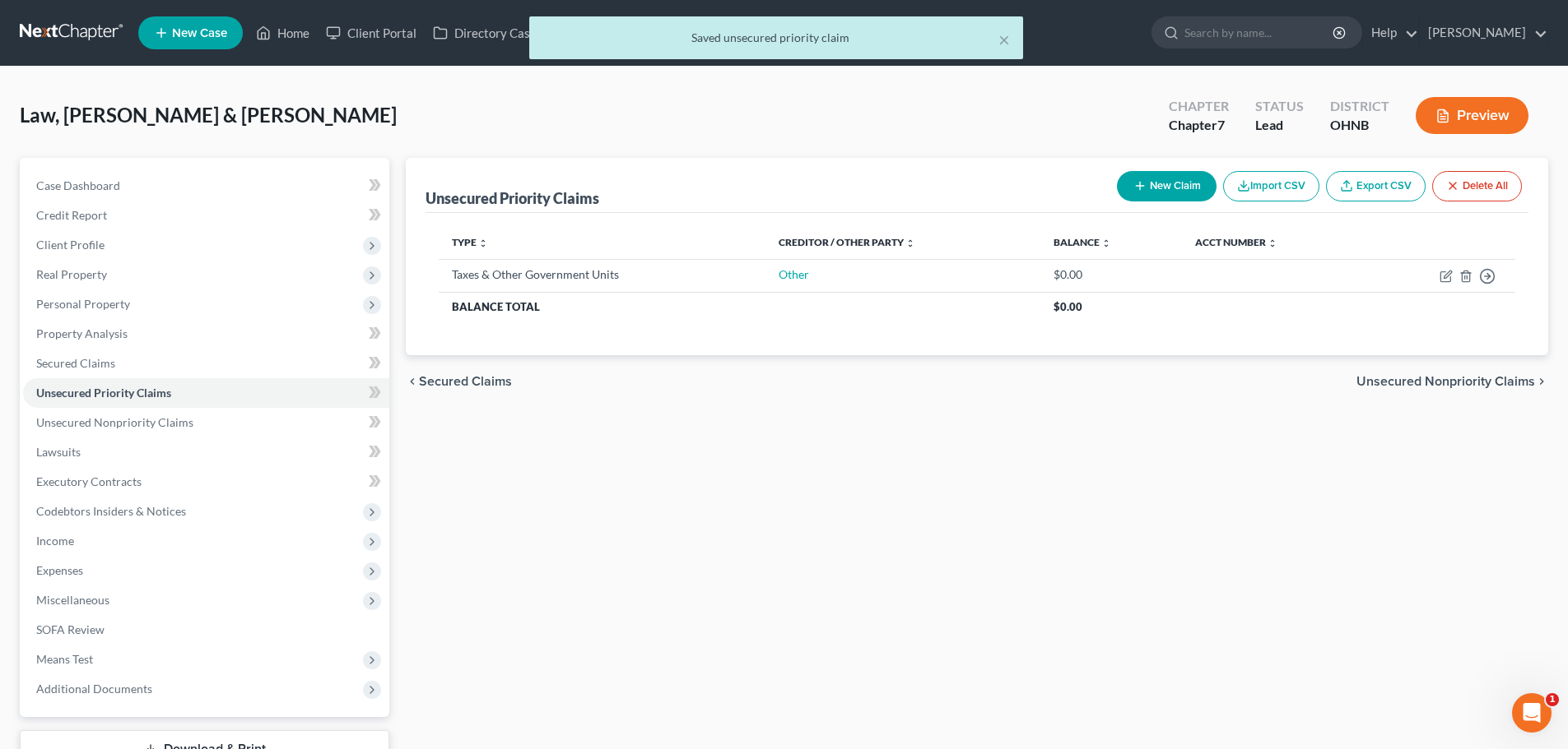
click at [1443, 388] on span "Unsecured Nonpriority Claims" at bounding box center [1445, 382] width 178 height 14
